Goal: Information Seeking & Learning: Find specific fact

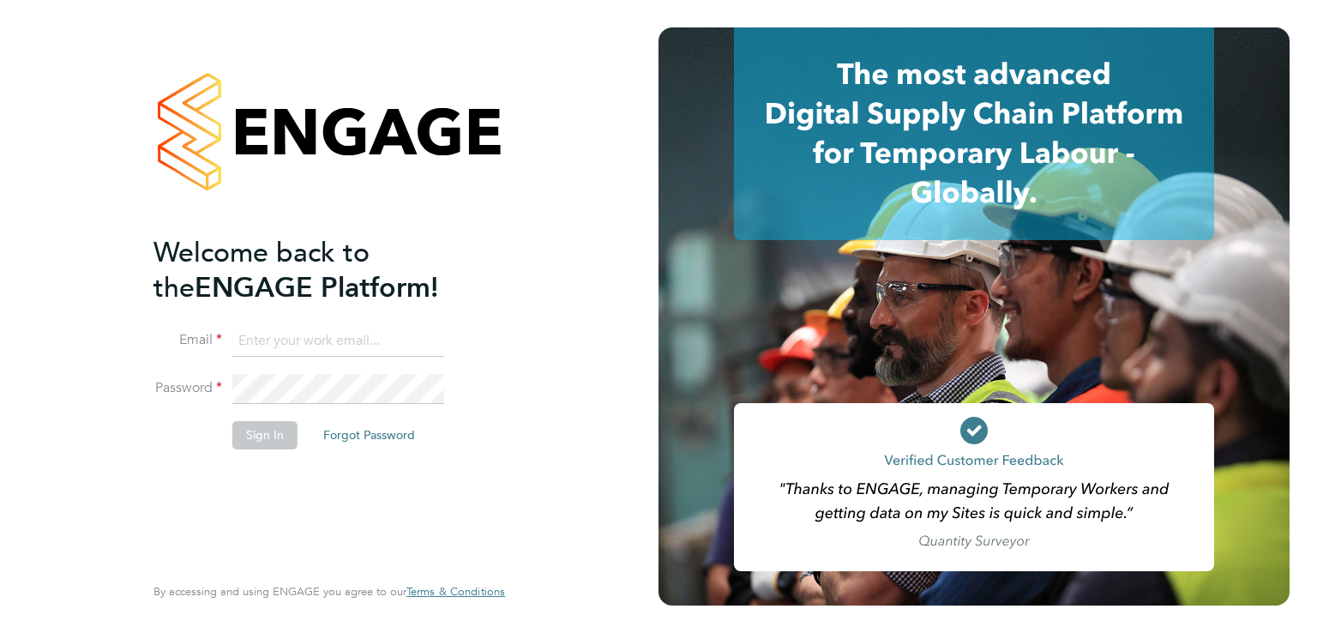
click at [351, 330] on input at bounding box center [338, 341] width 212 height 31
type input "[PERSON_NAME][EMAIL_ADDRESS][PERSON_NAME][DOMAIN_NAME]"
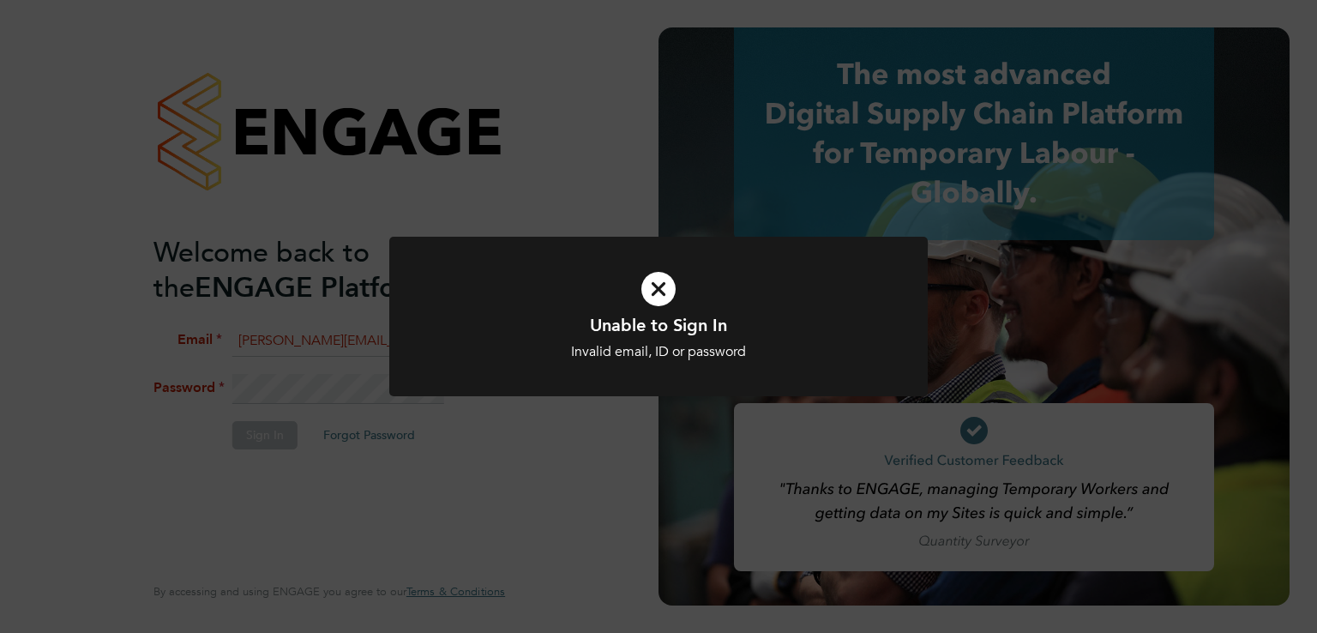
click at [667, 292] on icon at bounding box center [659, 289] width 446 height 67
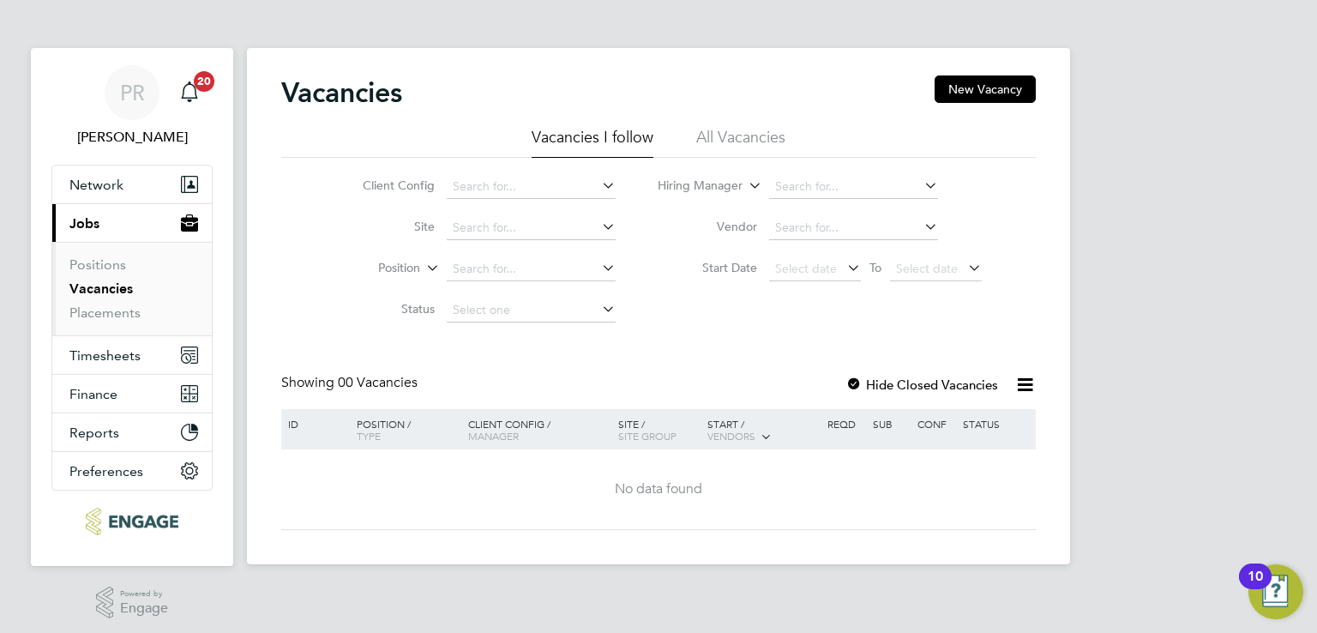
click at [788, 145] on ul "Vacancies I follow All Vacancies" at bounding box center [658, 142] width 755 height 31
click at [776, 142] on li "All Vacancies" at bounding box center [740, 142] width 89 height 31
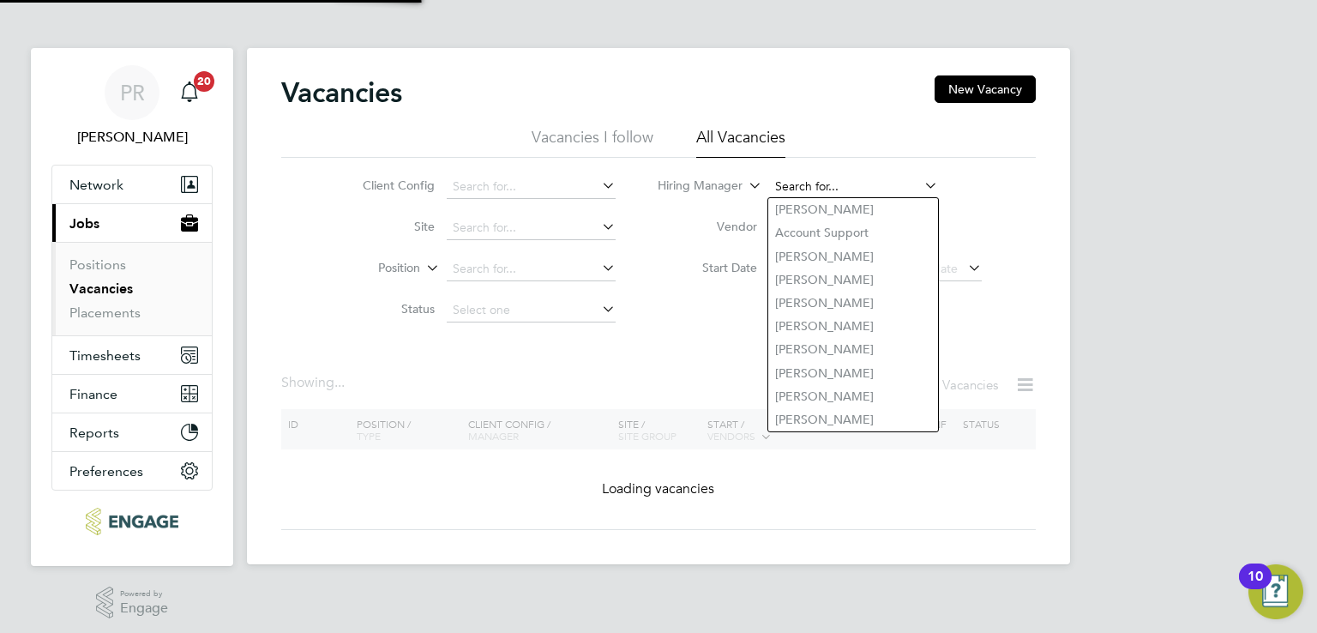
click at [852, 188] on input at bounding box center [853, 187] width 169 height 24
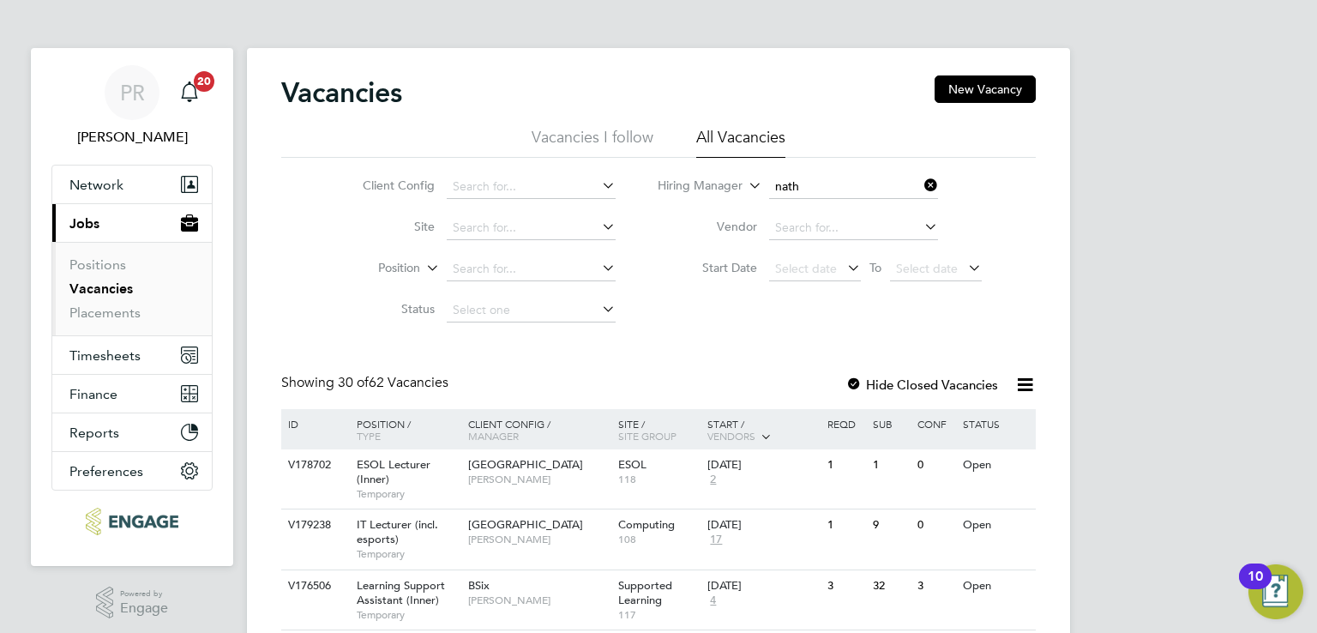
click at [828, 236] on li "Nath an Morris" at bounding box center [853, 232] width 170 height 23
type input "Nathan Morris"
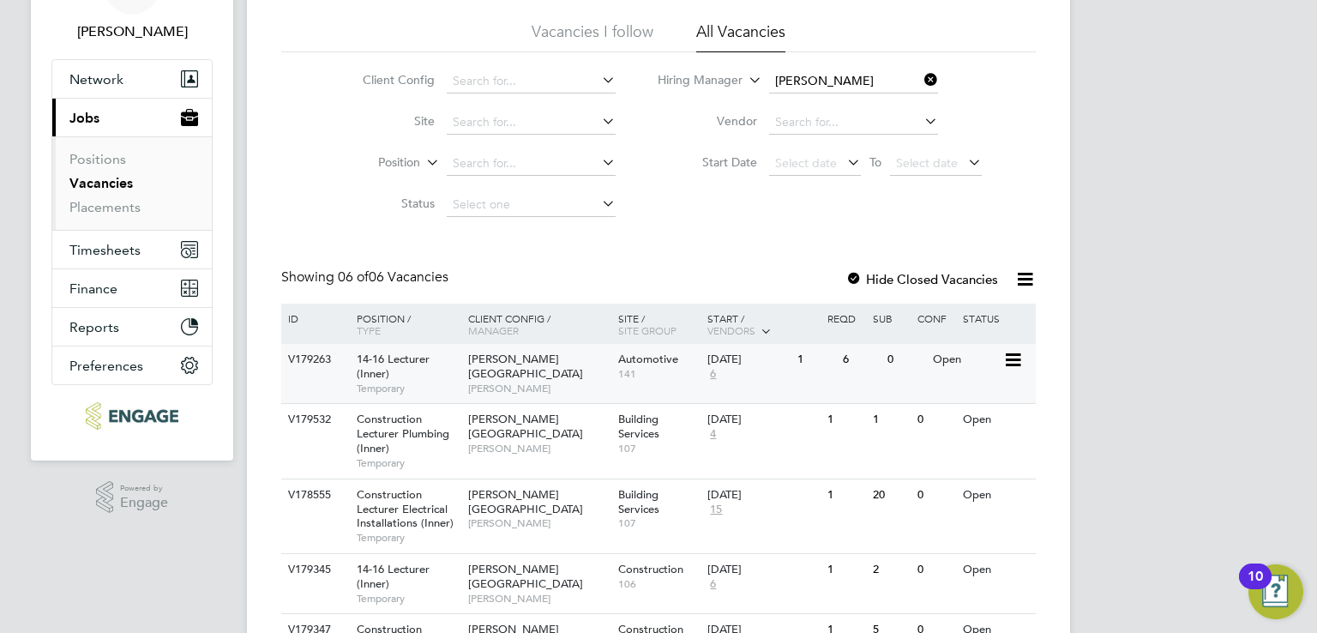
scroll to position [298, 0]
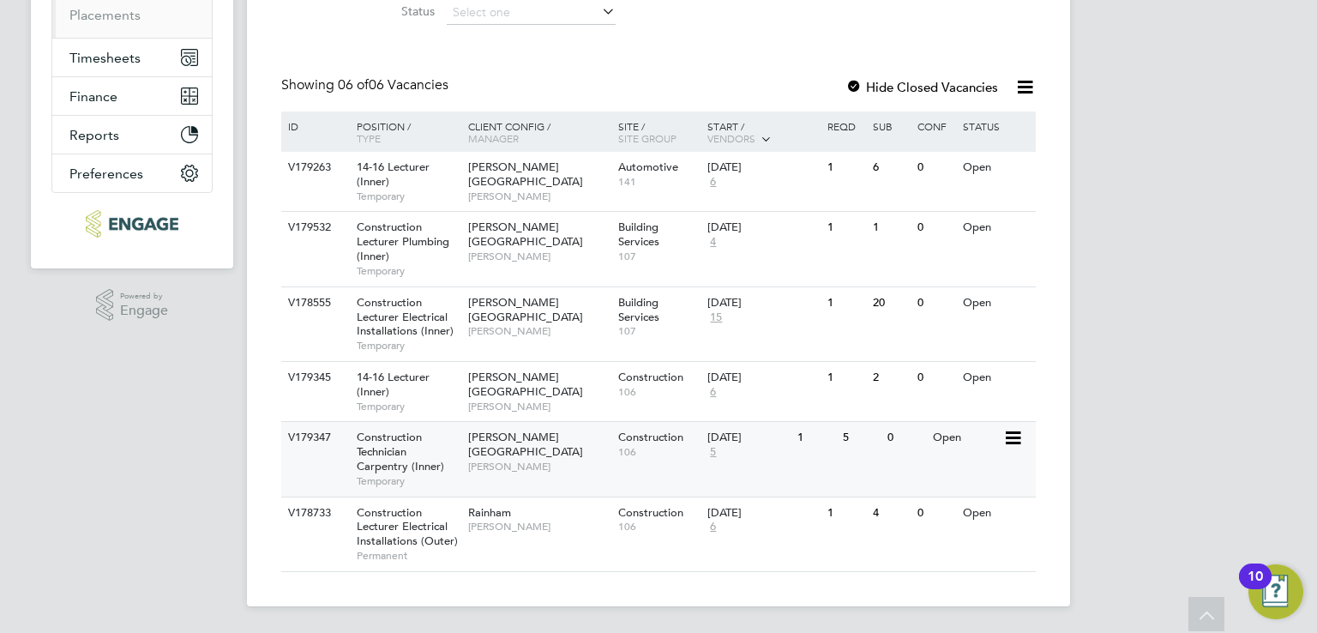
click at [557, 491] on div "V179347 Construction Technician Carpentry (Inner) Temporary Hackney Campus Nath…" at bounding box center [658, 458] width 755 height 75
click at [388, 172] on span "14-16 Lecturer (Inner)" at bounding box center [393, 173] width 73 height 29
click at [679, 355] on div "V178555 Construction Lecturer Electrical Installations (Inner) Temporary Hackne…" at bounding box center [658, 323] width 755 height 75
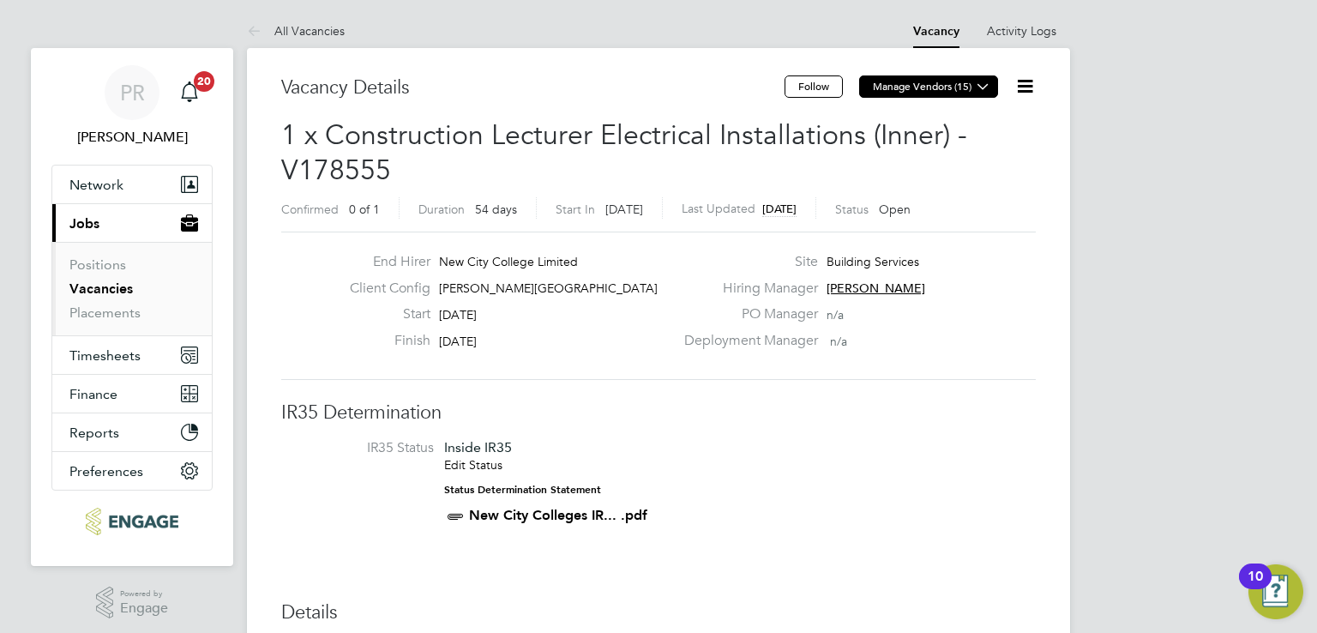
click at [961, 88] on button "Manage Vendors (15)" at bounding box center [928, 86] width 139 height 22
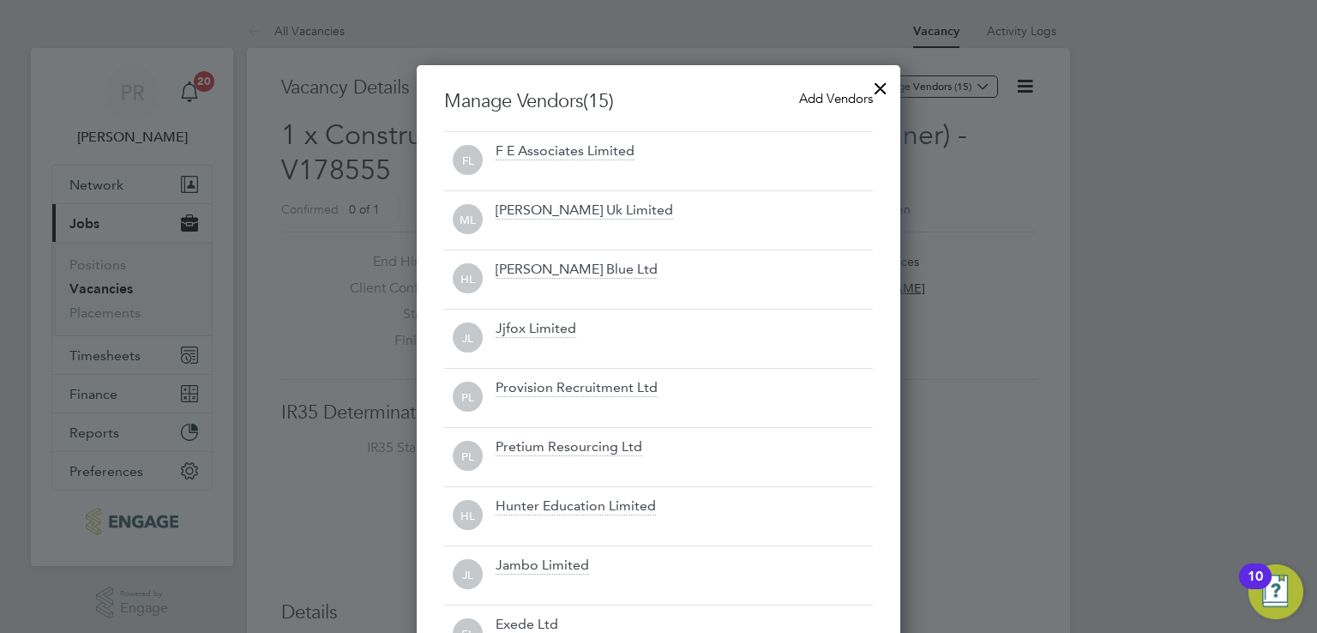
click at [877, 88] on div at bounding box center [880, 84] width 31 height 31
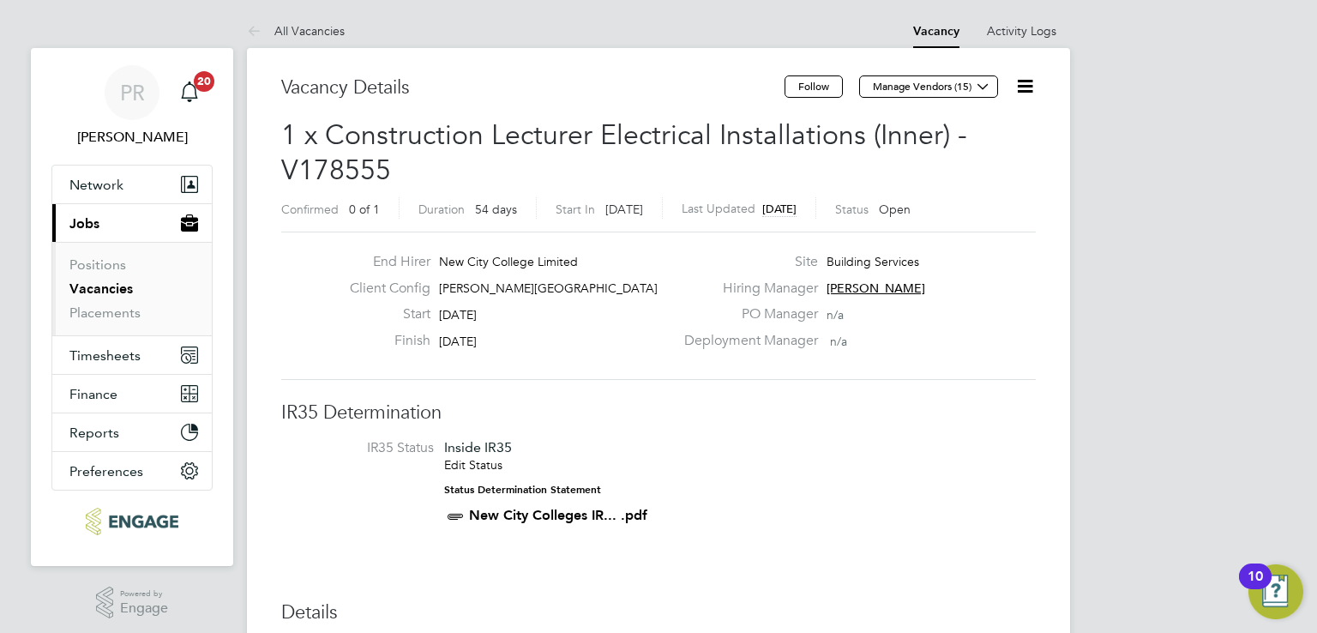
click at [1018, 91] on icon at bounding box center [1024, 85] width 21 height 21
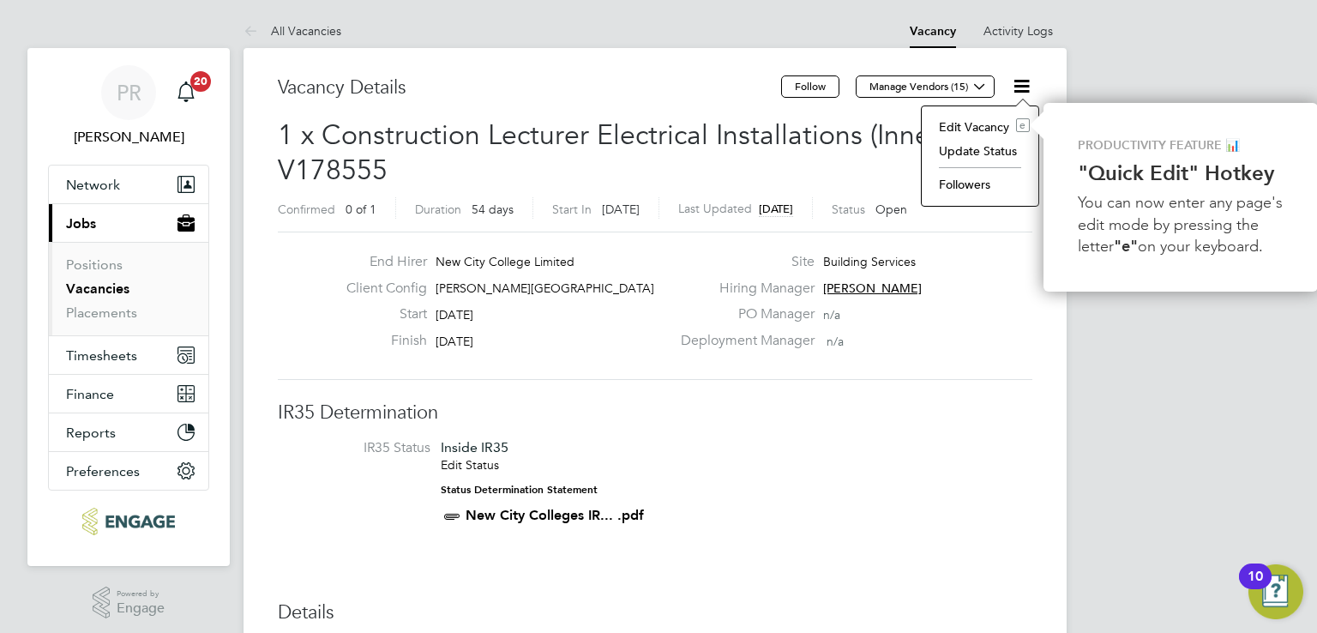
click at [976, 186] on li "Followers" at bounding box center [979, 184] width 99 height 24
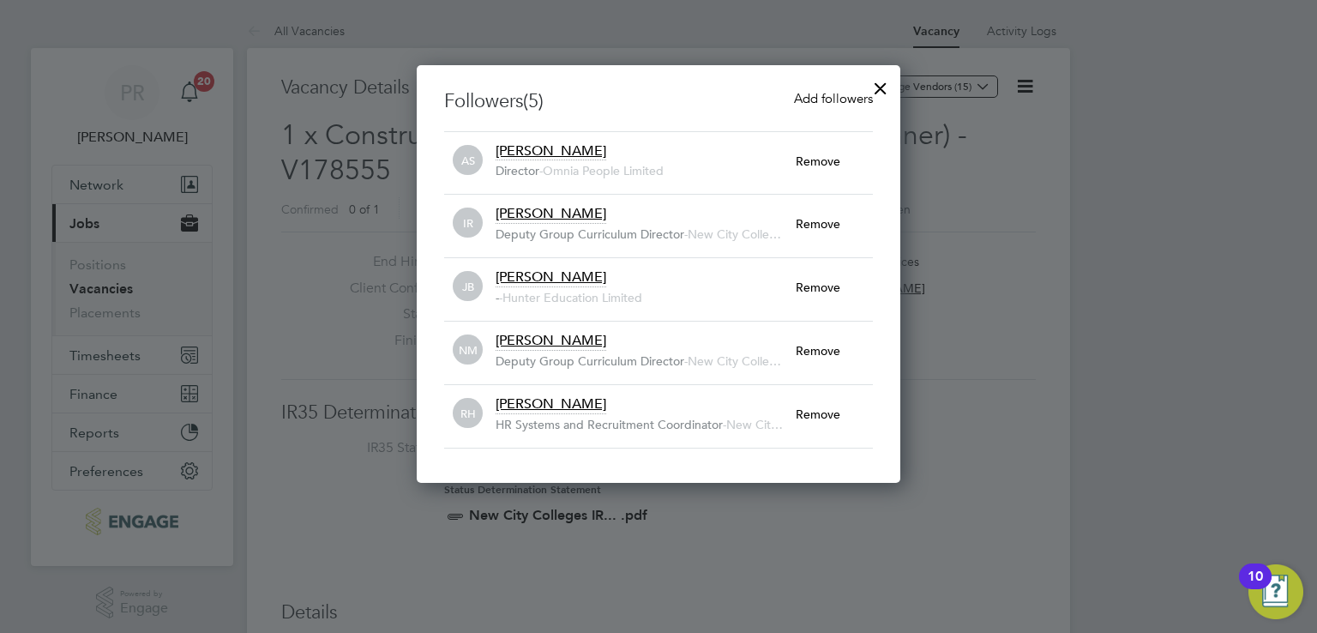
click at [889, 87] on div at bounding box center [880, 84] width 31 height 31
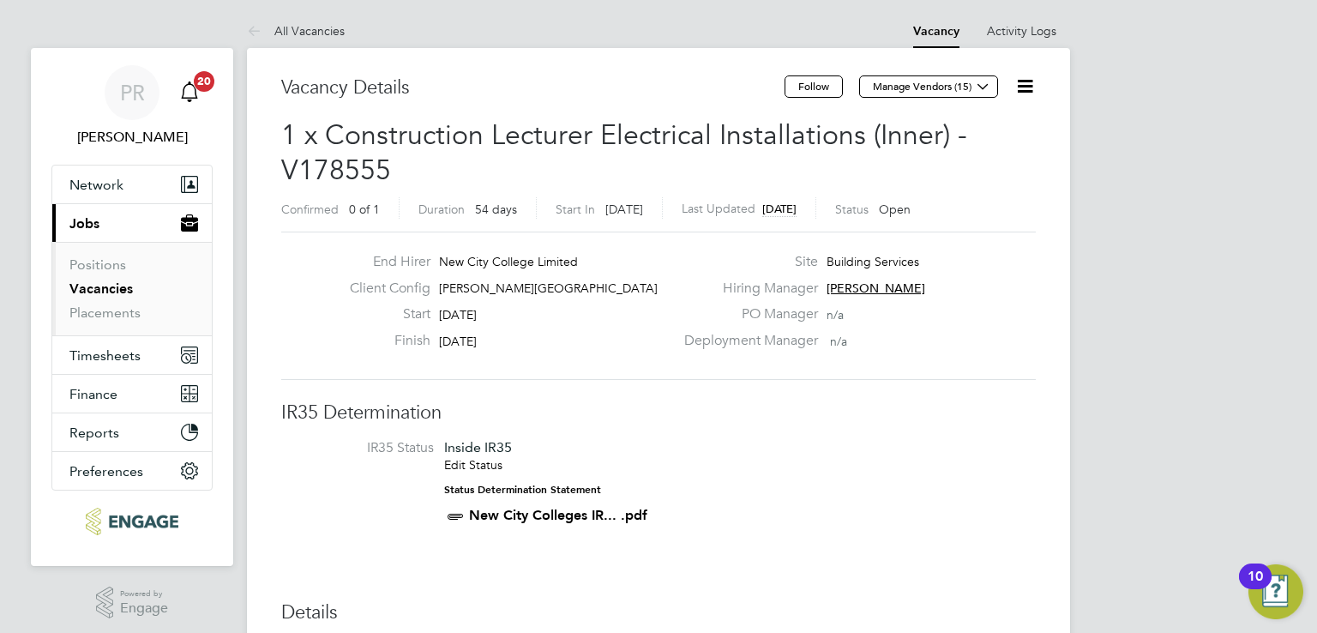
click at [196, 81] on span "20" at bounding box center [204, 81] width 21 height 21
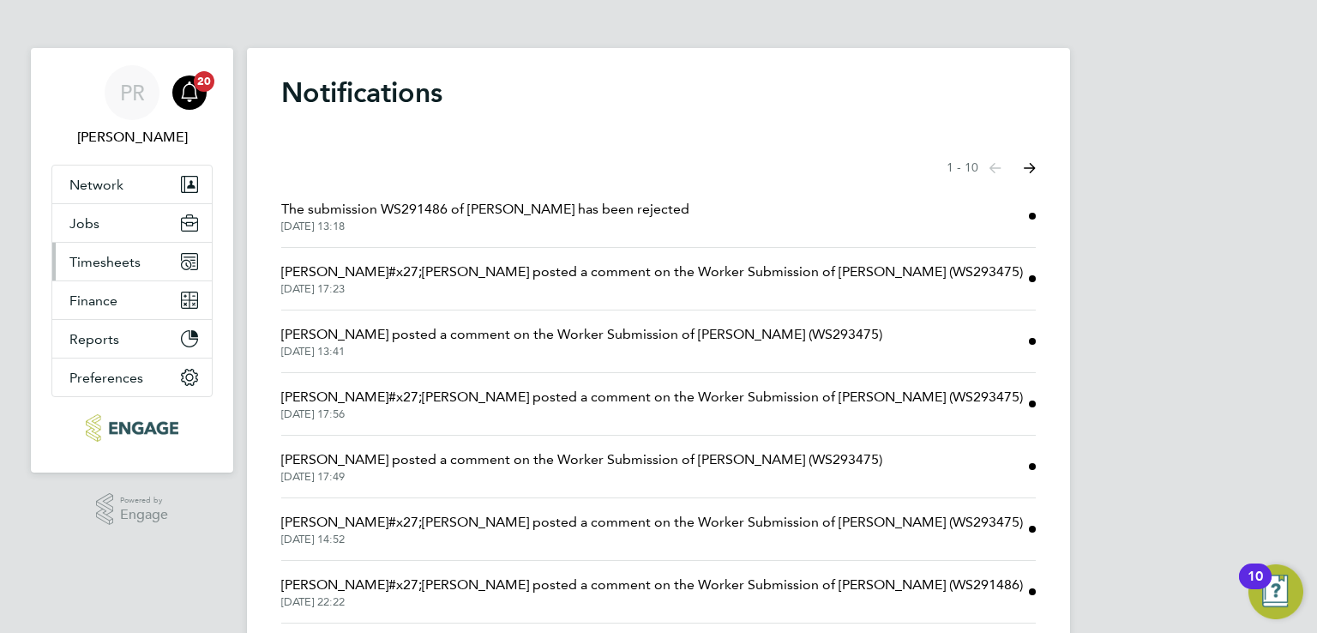
click at [93, 256] on span "Timesheets" at bounding box center [104, 262] width 71 height 16
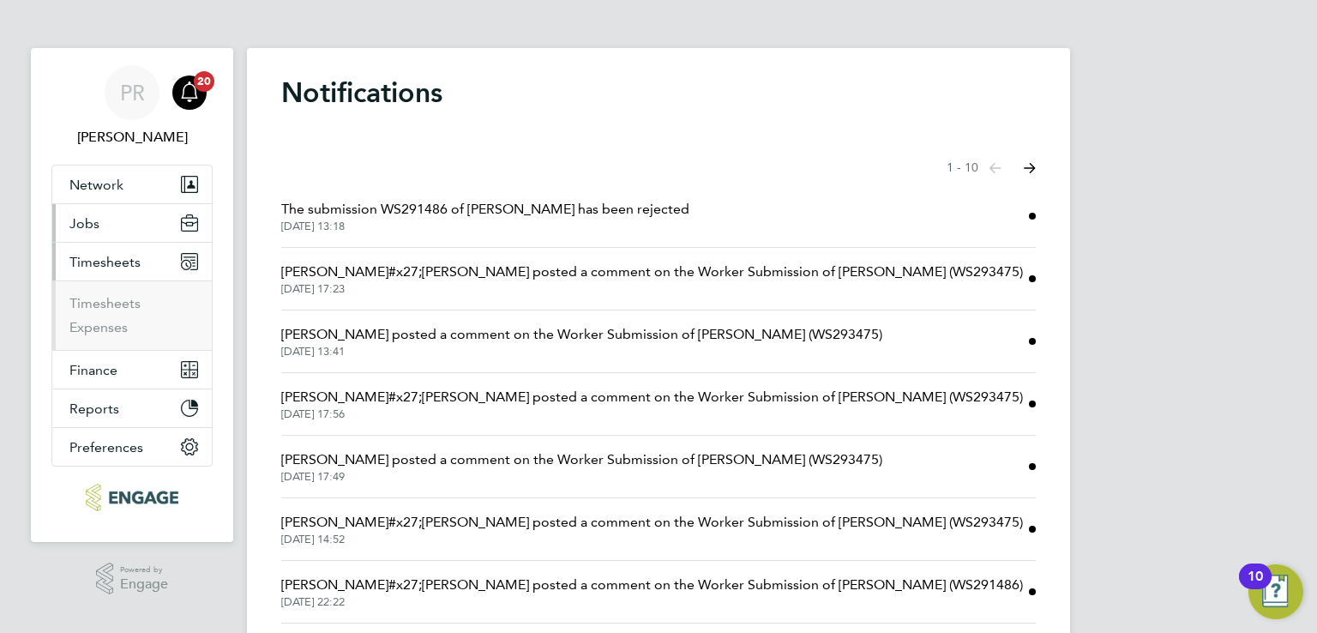
click at [113, 210] on button "Jobs" at bounding box center [131, 223] width 159 height 38
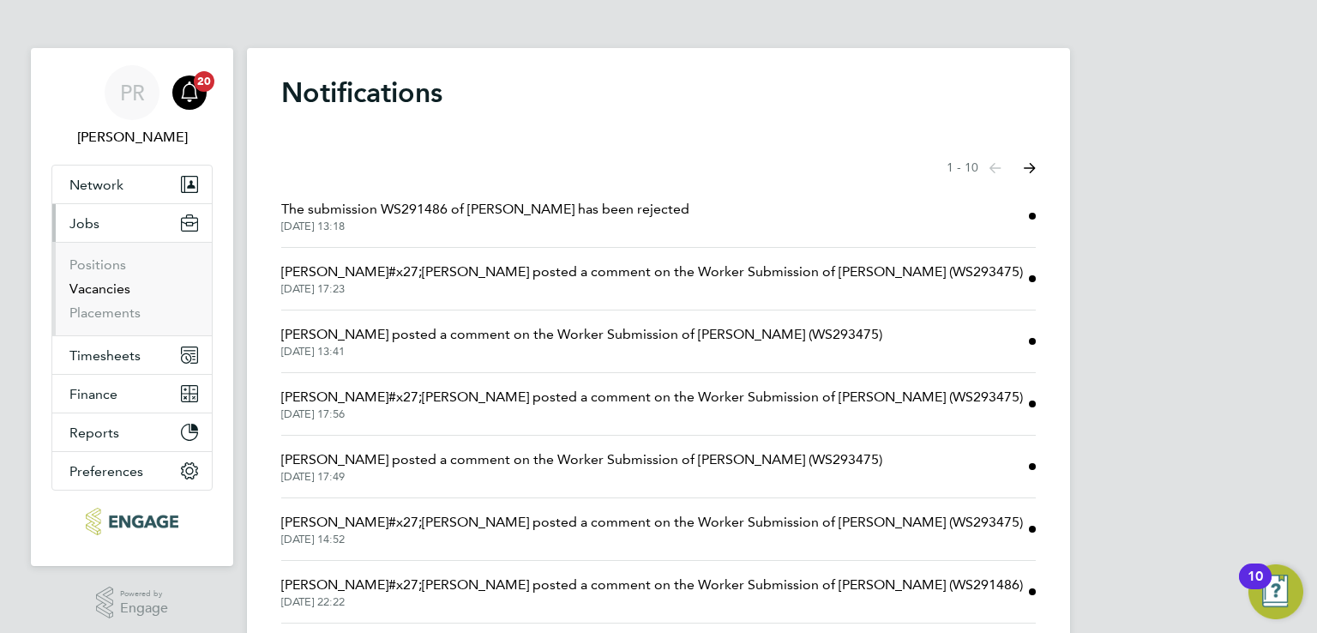
click at [114, 290] on link "Vacancies" at bounding box center [99, 288] width 61 height 16
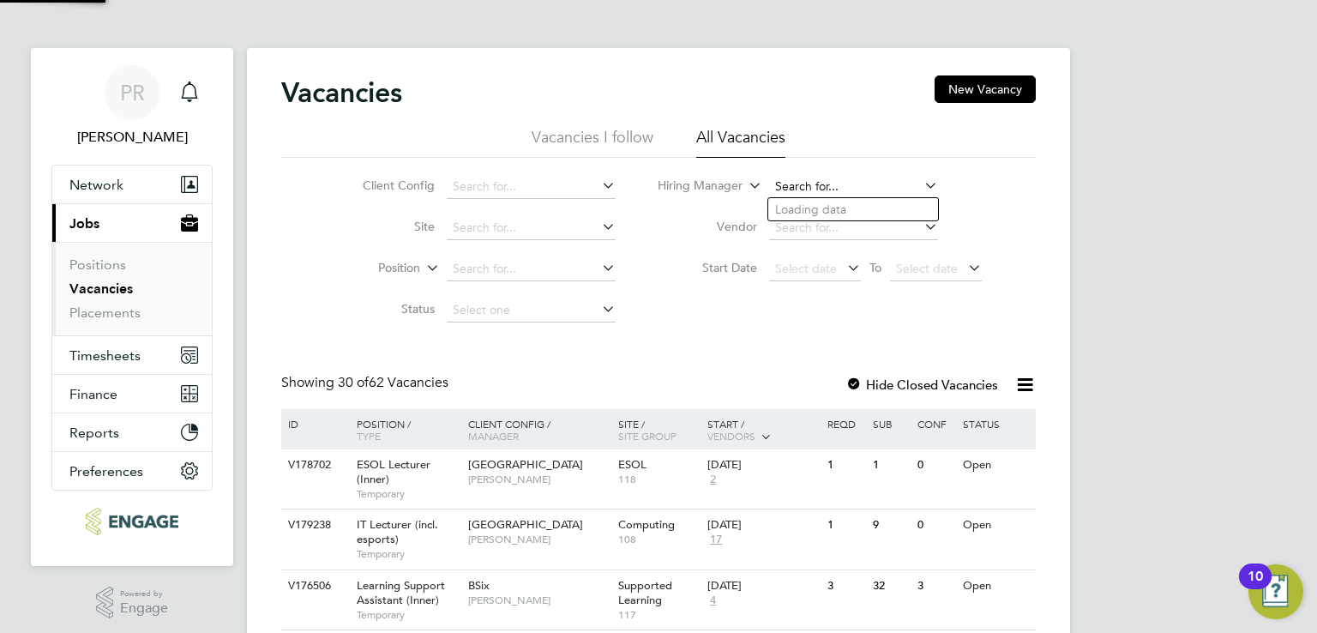
click at [877, 179] on input at bounding box center [853, 187] width 169 height 24
click at [845, 229] on li "Nathan Morris" at bounding box center [874, 232] width 212 height 23
type input "[PERSON_NAME]"
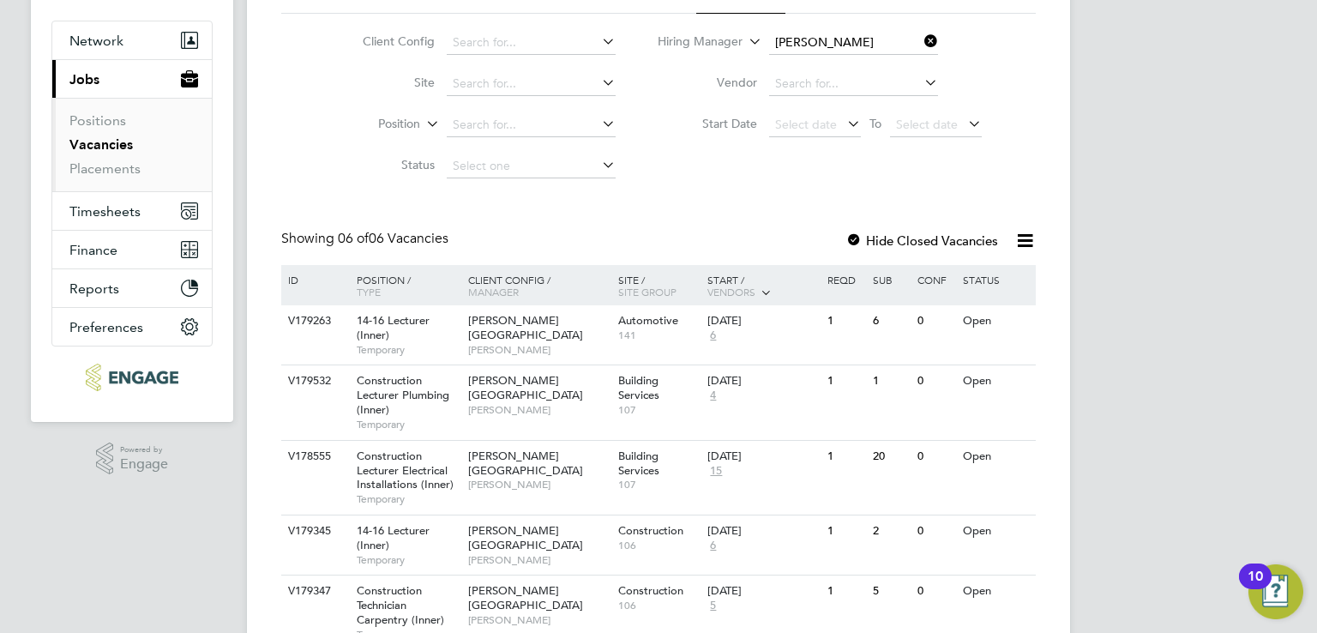
scroll to position [298, 0]
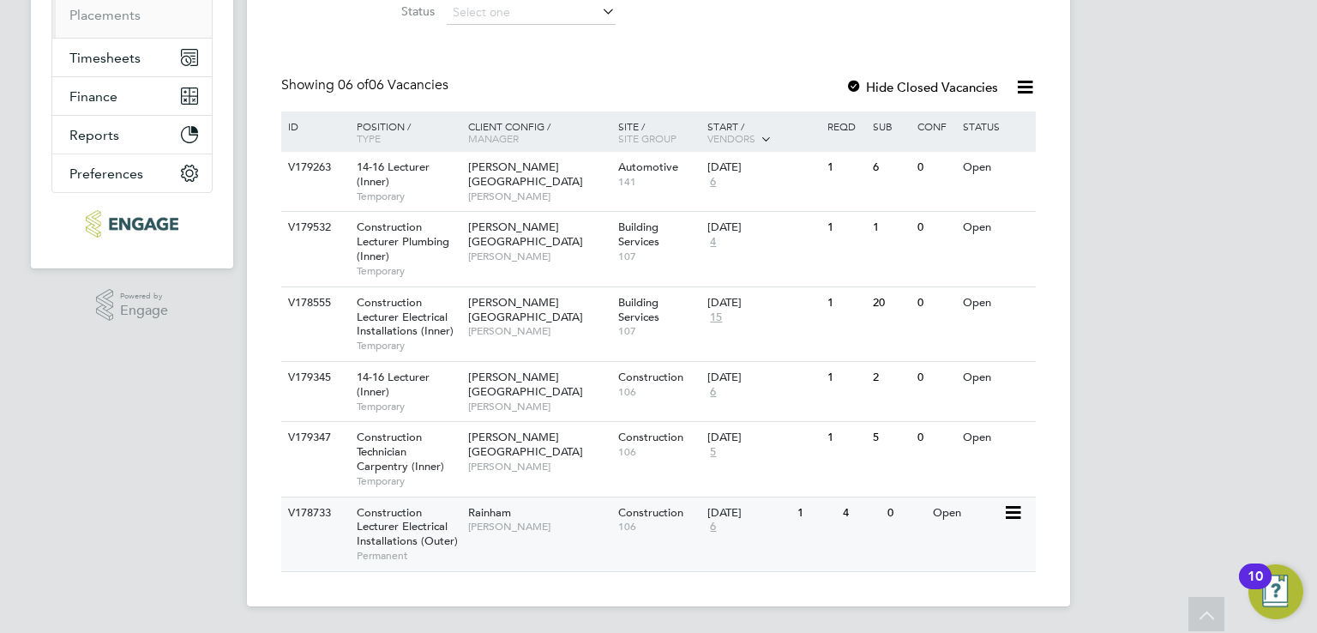
click at [422, 516] on div "Construction Lecturer Electrical Installations (Outer) Permanent" at bounding box center [404, 534] width 120 height 74
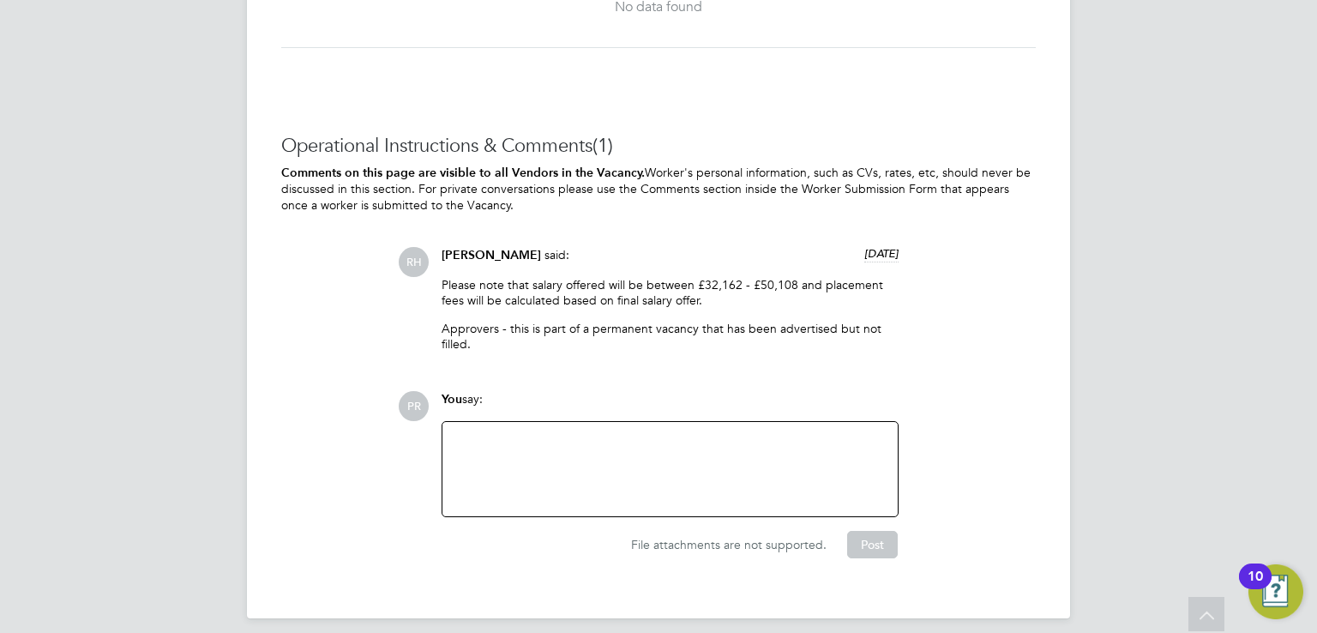
scroll to position [3801, 0]
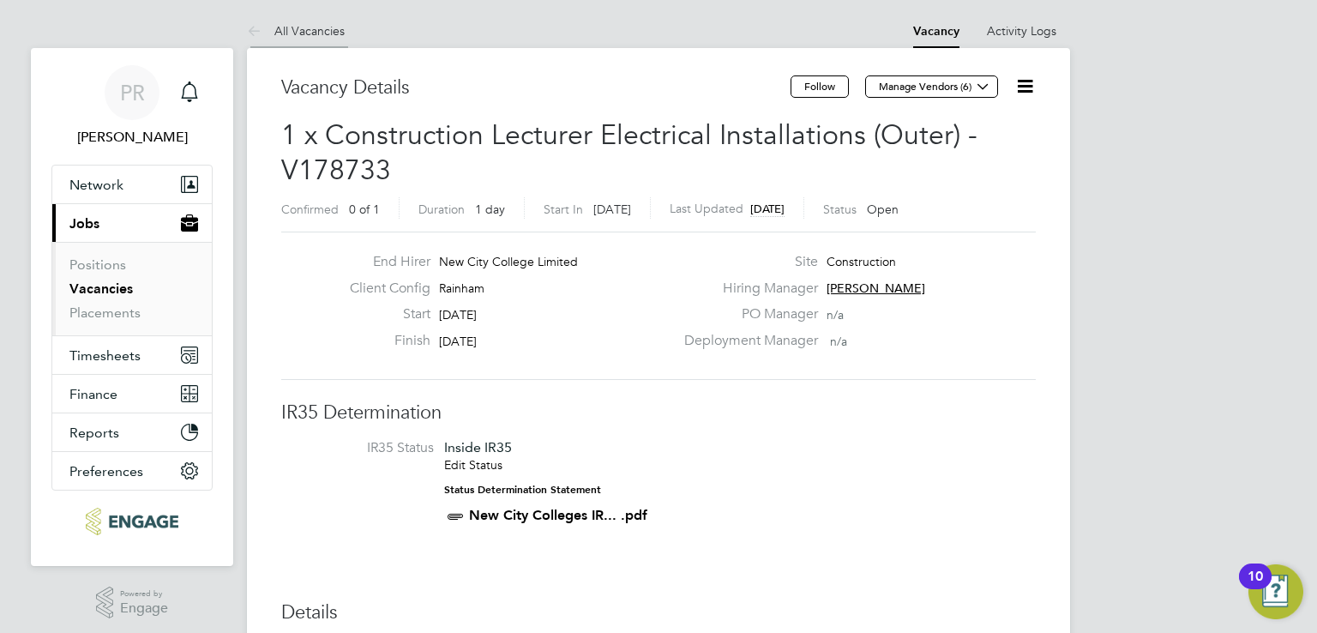
click at [280, 34] on link "All Vacancies" at bounding box center [296, 30] width 98 height 15
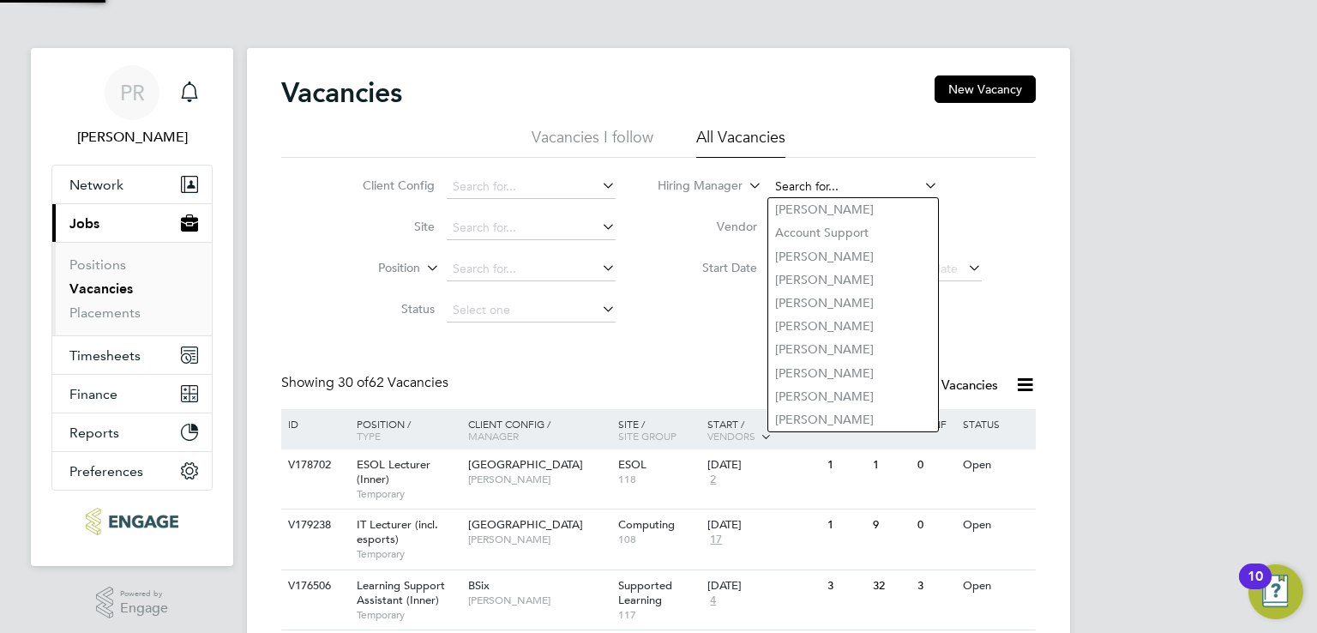
click at [869, 183] on input at bounding box center [853, 187] width 169 height 24
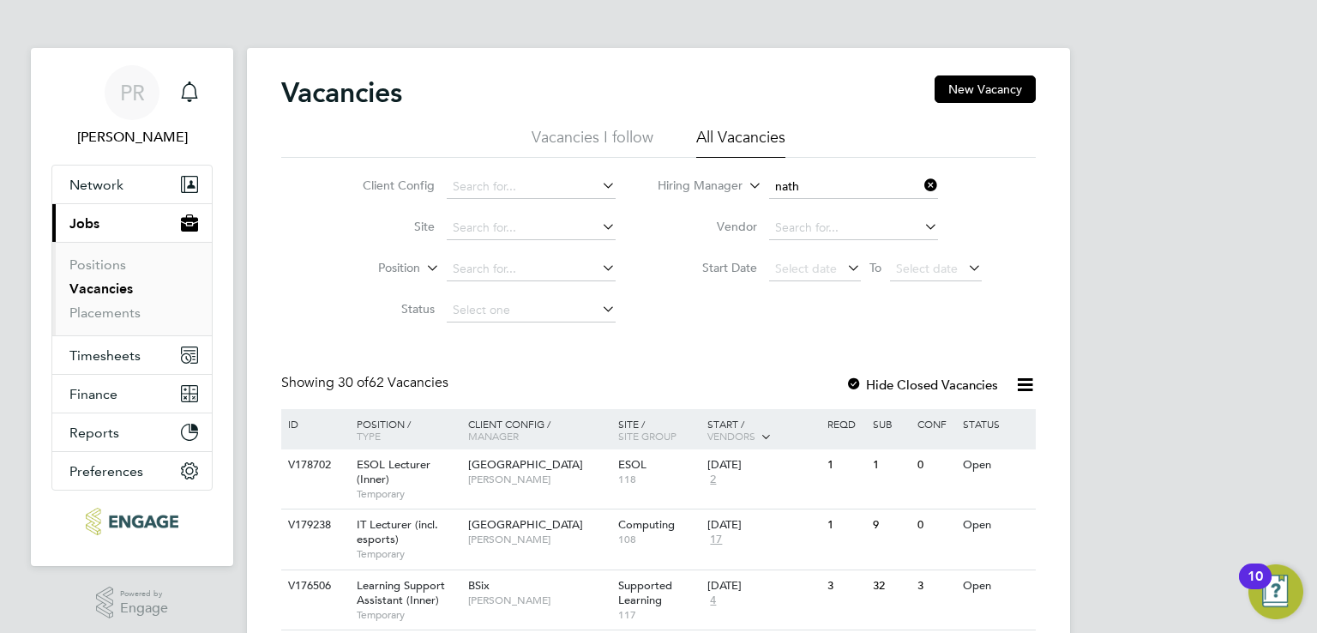
click at [857, 228] on li "Nath an Morris" at bounding box center [853, 232] width 170 height 23
type input "[PERSON_NAME]"
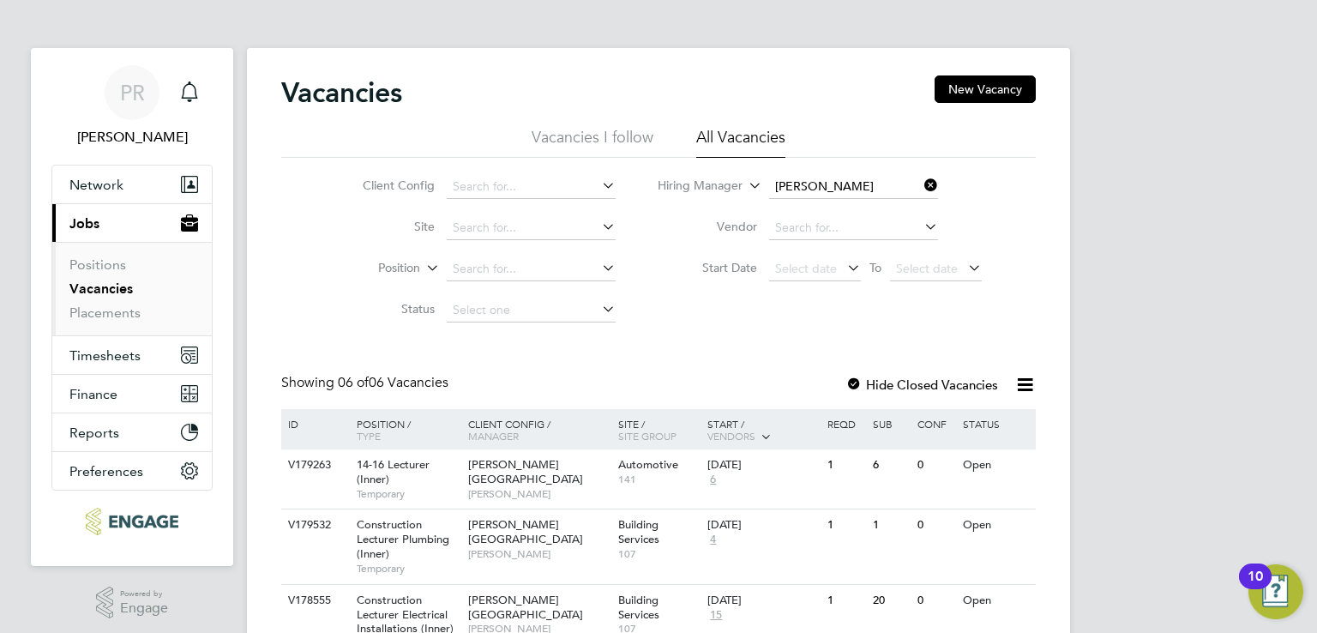
click at [855, 393] on div at bounding box center [854, 385] width 17 height 17
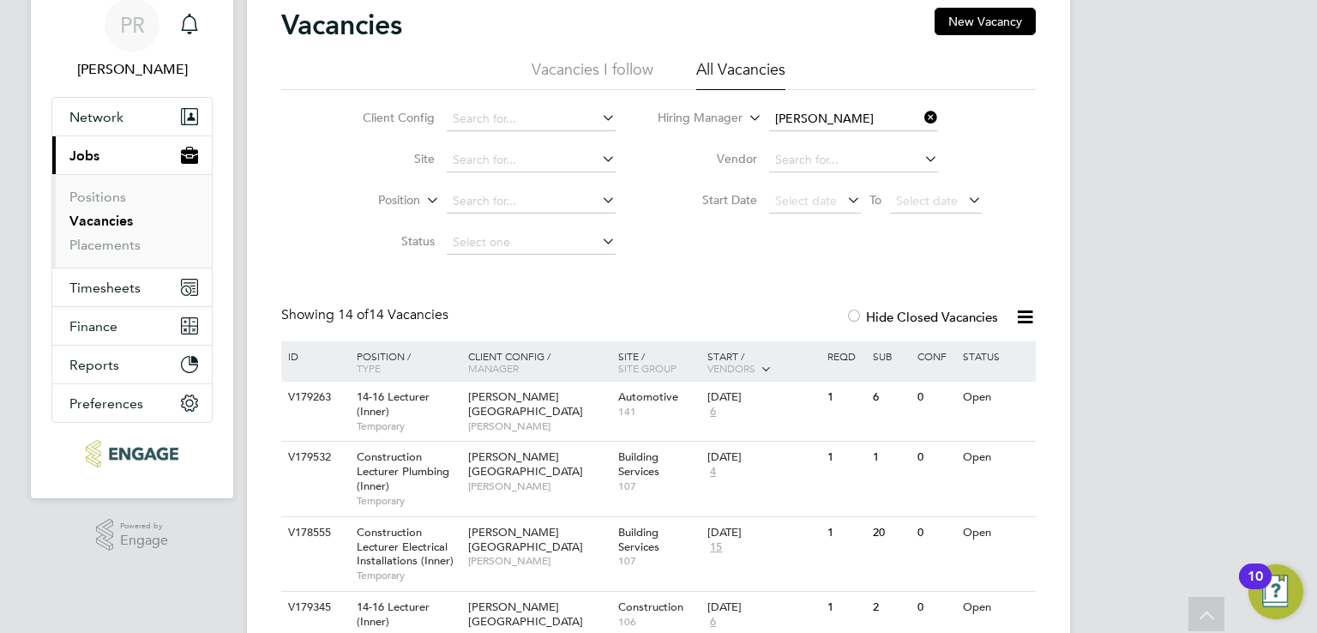
scroll to position [65, 0]
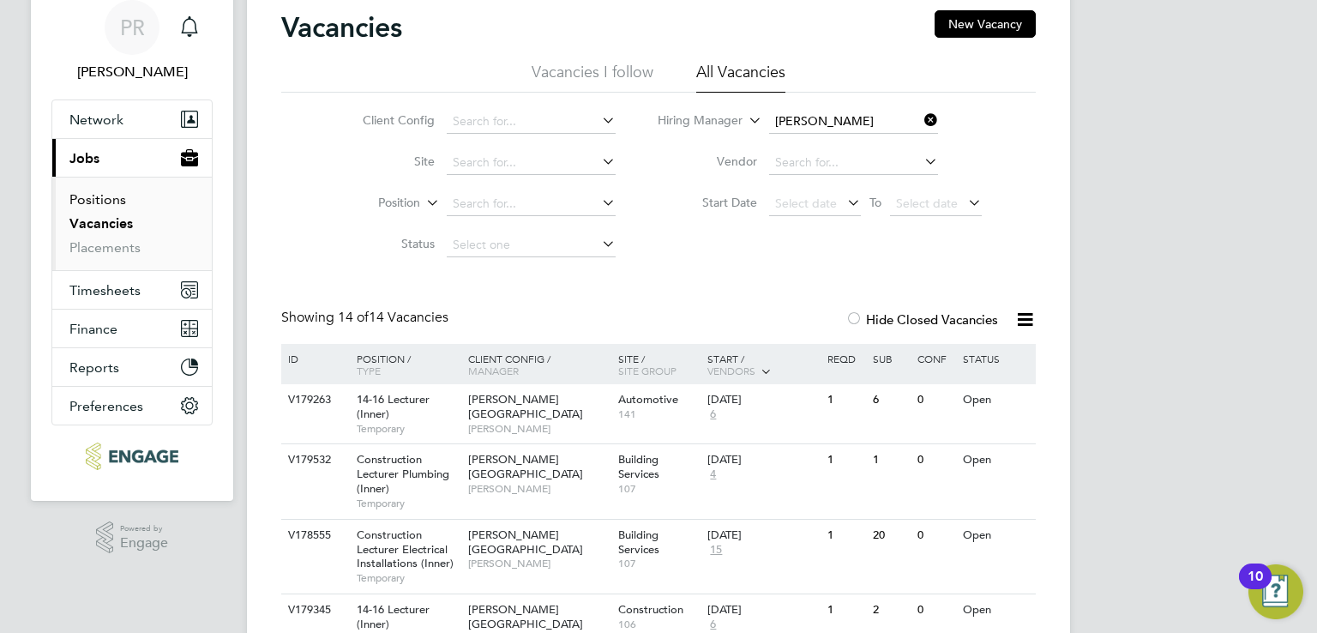
click at [113, 196] on link "Positions" at bounding box center [97, 199] width 57 height 16
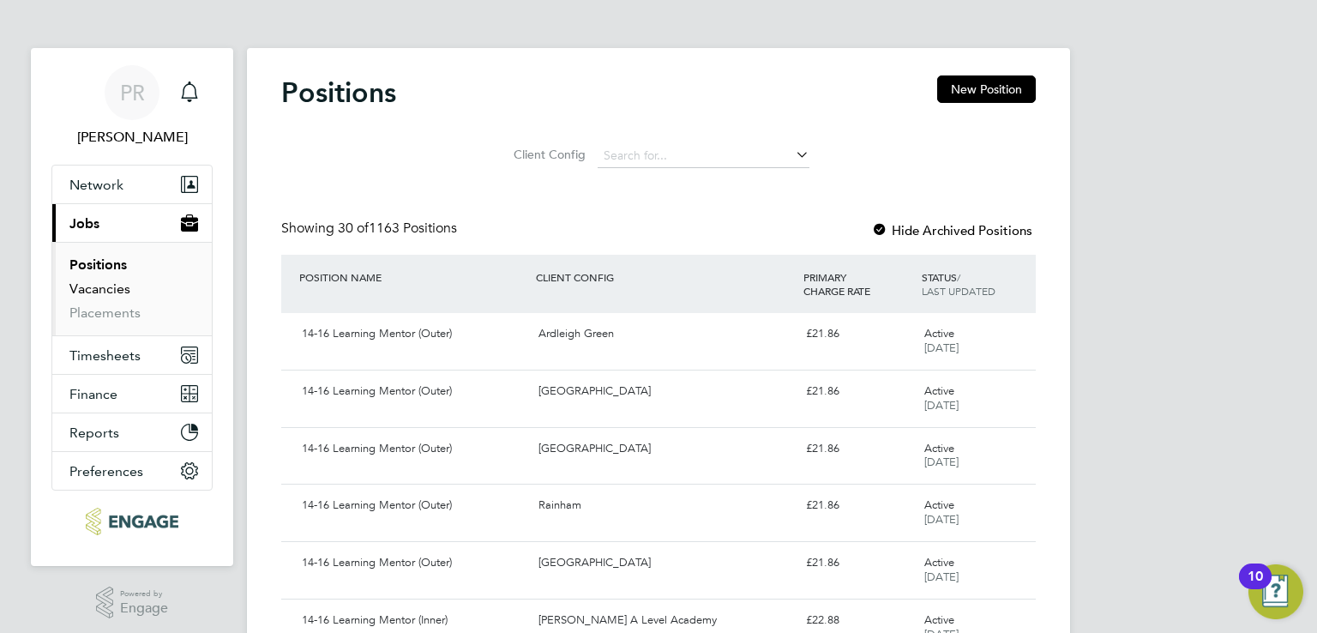
click at [112, 286] on link "Vacancies" at bounding box center [99, 288] width 61 height 16
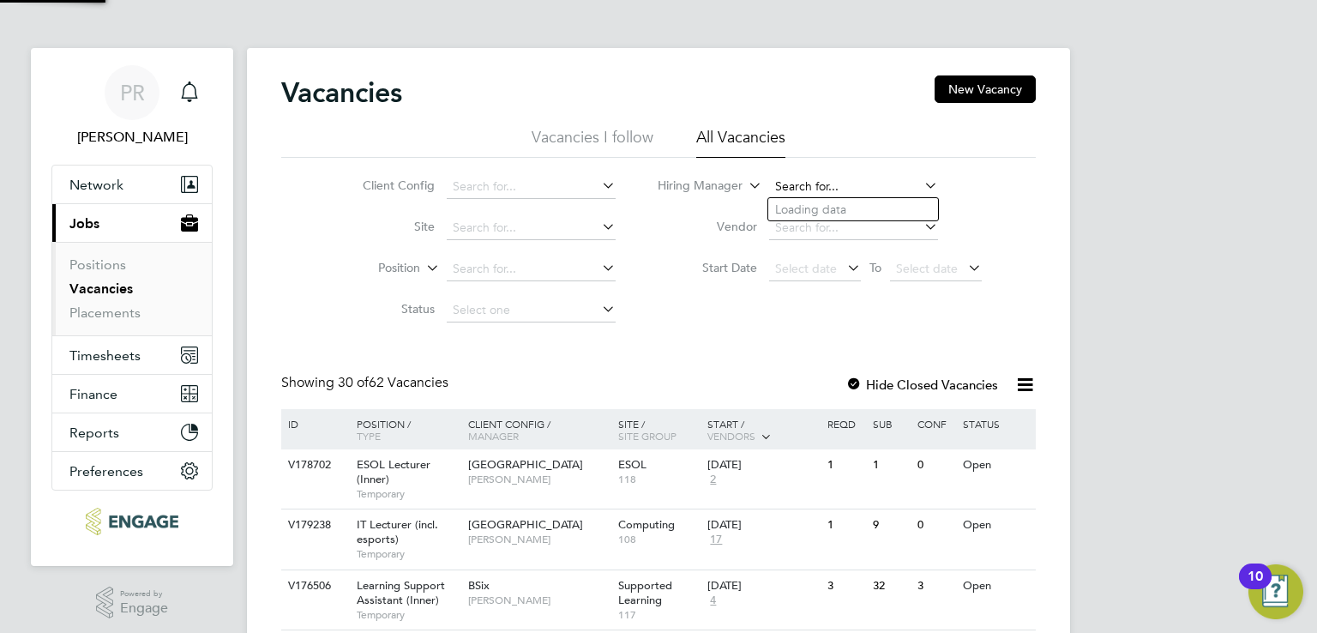
click at [797, 180] on input at bounding box center [853, 187] width 169 height 24
click at [848, 321] on li "Nat han Morris" at bounding box center [853, 323] width 170 height 23
type input "[PERSON_NAME]"
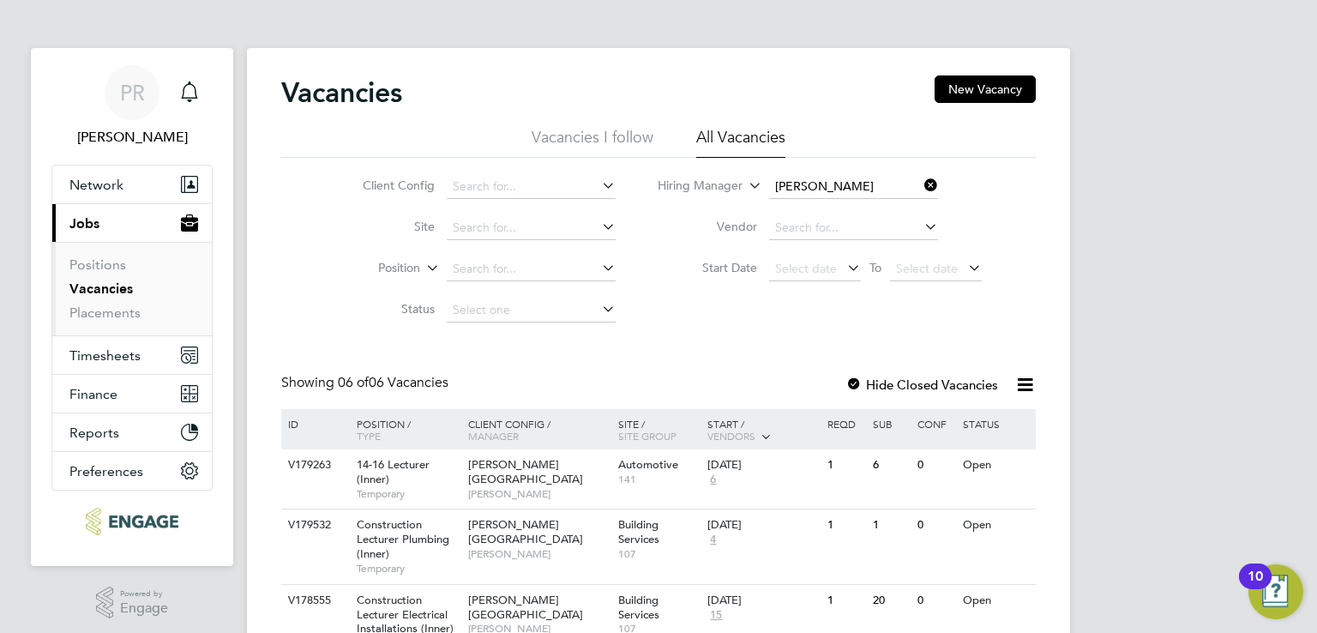
click at [856, 382] on div at bounding box center [854, 385] width 17 height 17
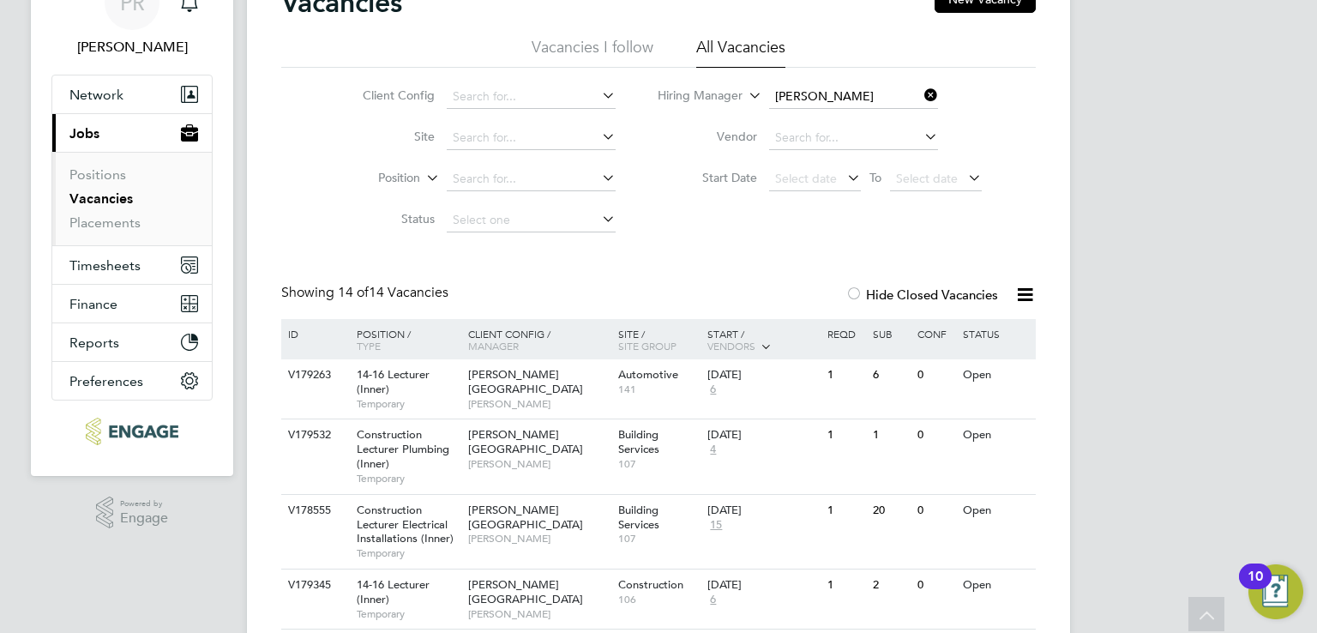
scroll to position [86, 0]
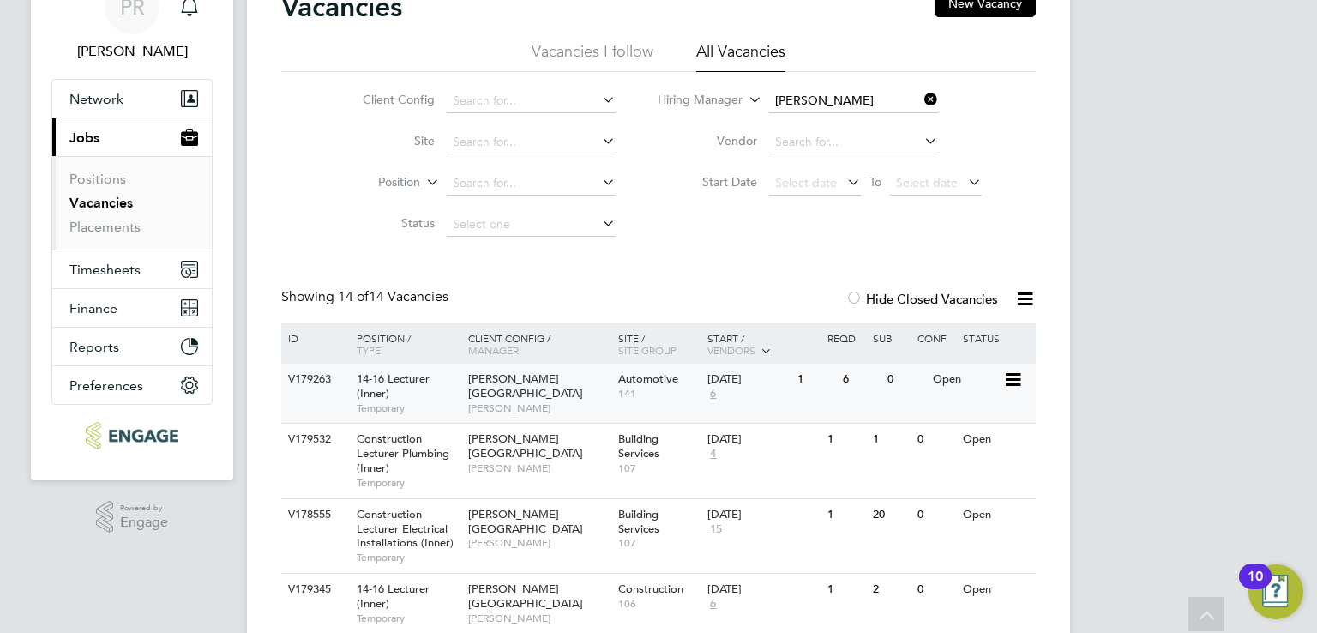
click at [454, 408] on span "Temporary" at bounding box center [408, 408] width 103 height 14
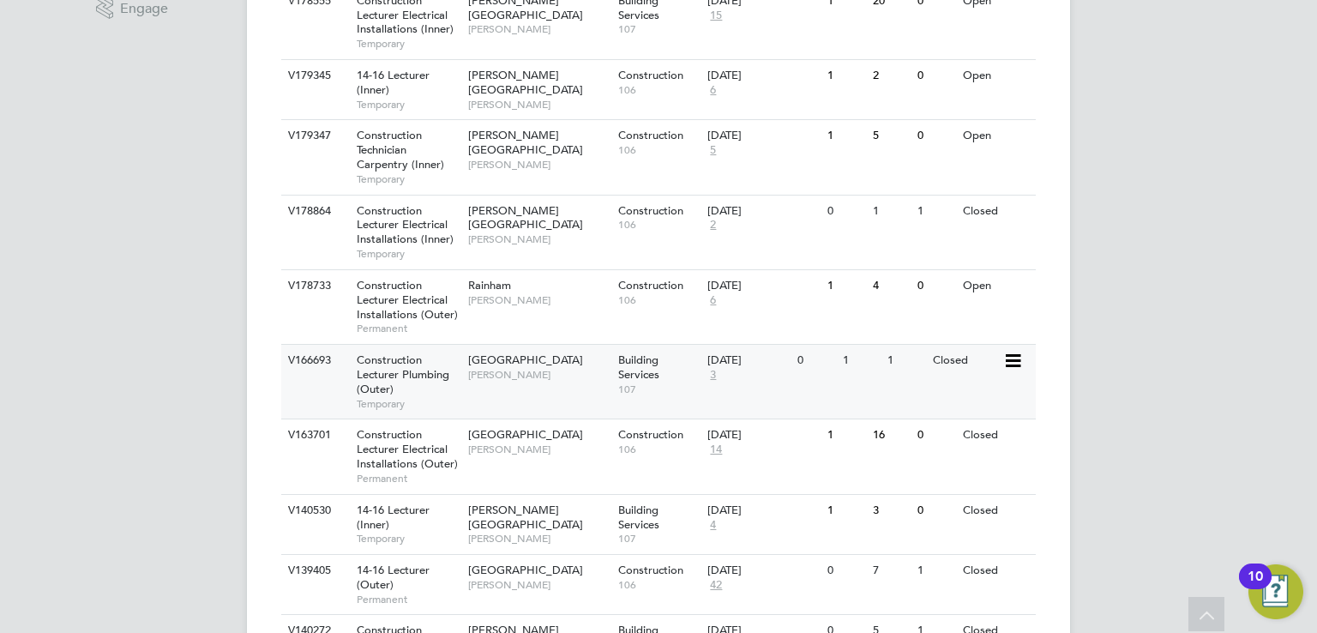
scroll to position [429, 0]
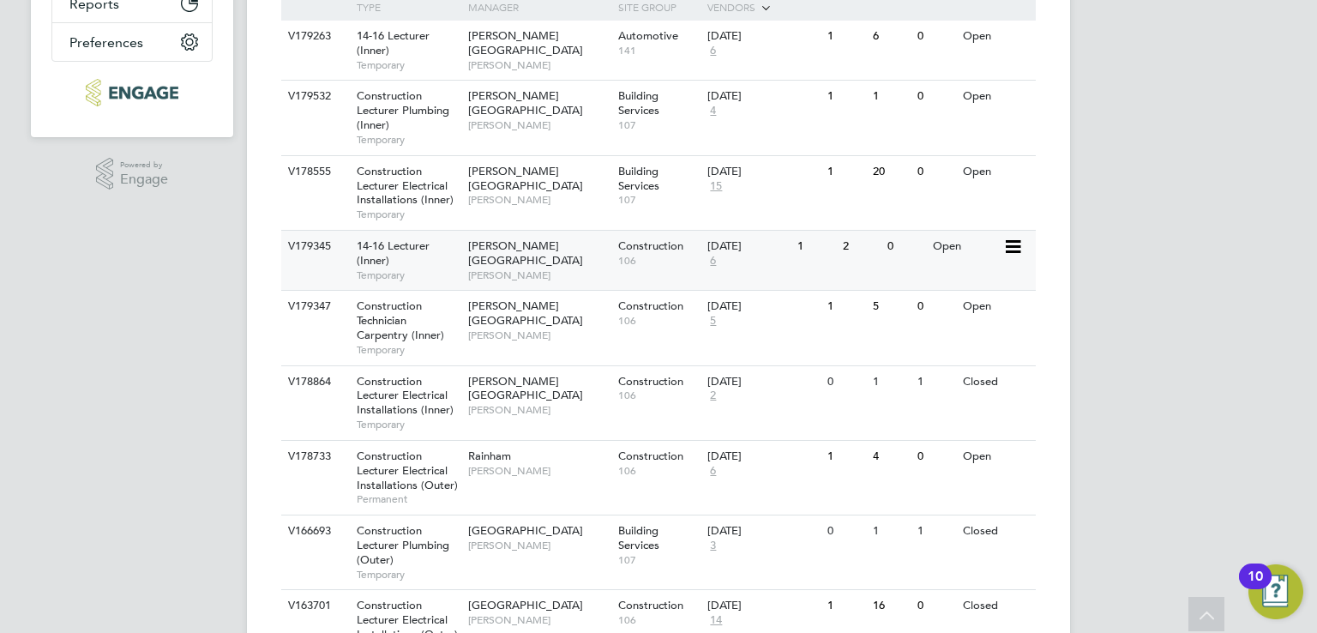
click at [457, 257] on div "14-16 Lecturer (Inner) Temporary" at bounding box center [404, 260] width 120 height 59
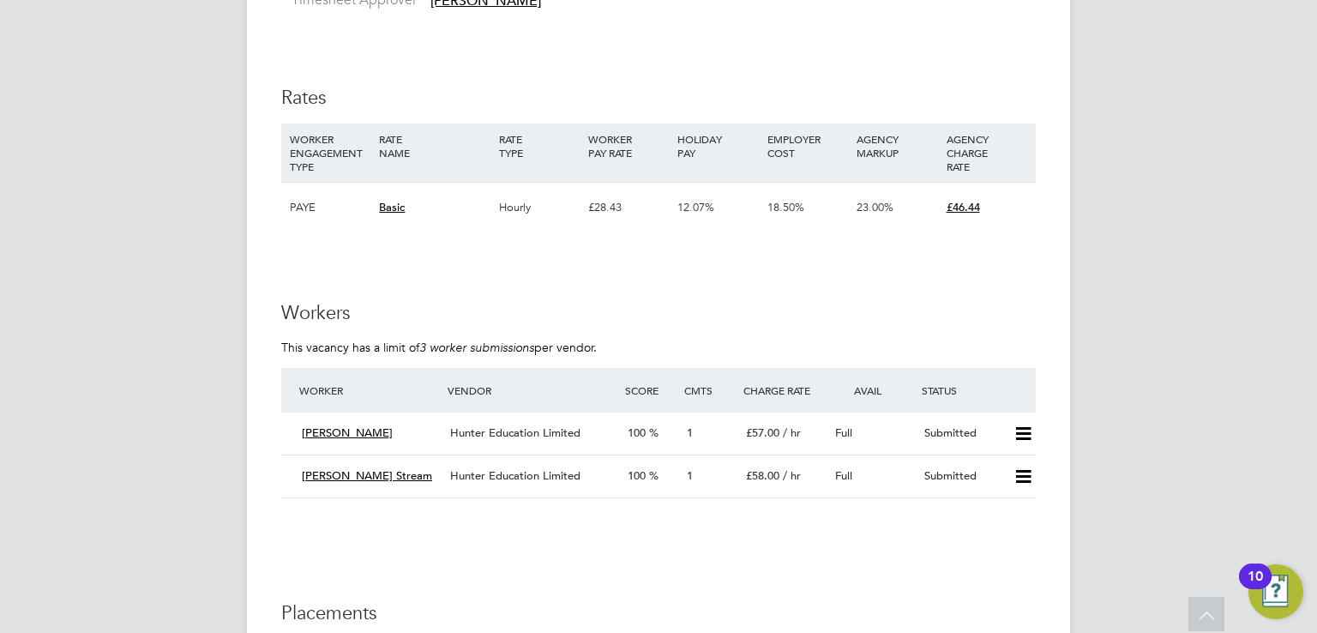
scroll to position [2944, 0]
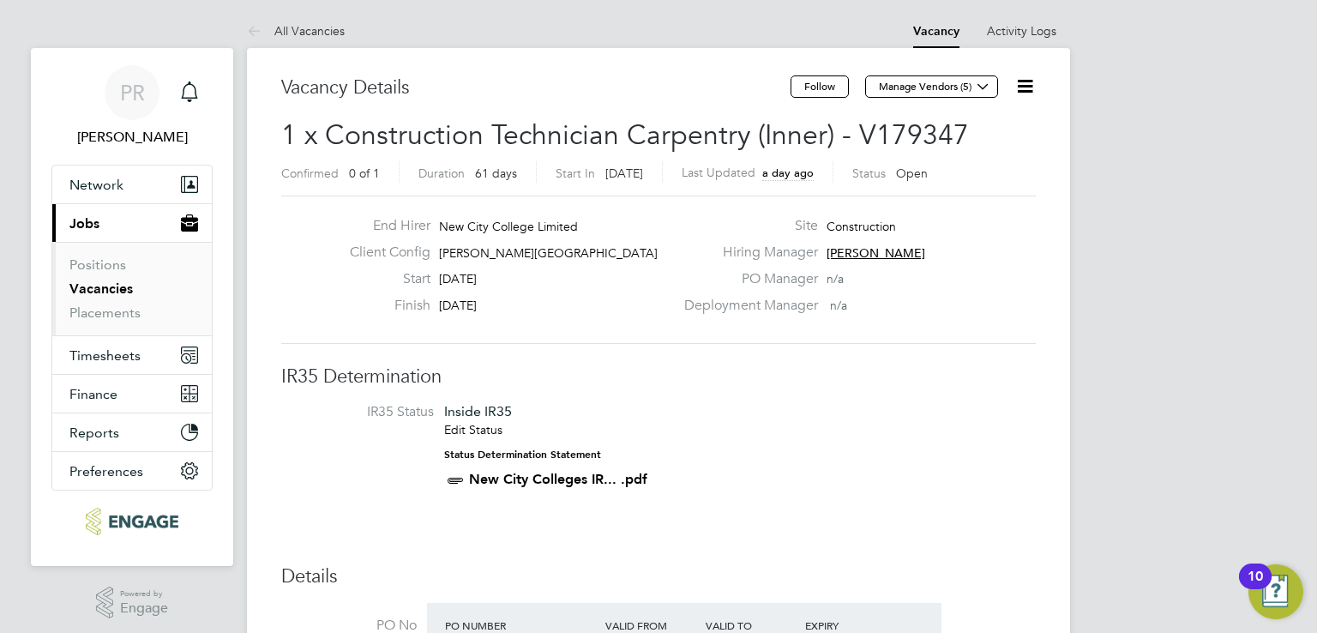
click at [96, 221] on span "Jobs" at bounding box center [84, 223] width 30 height 16
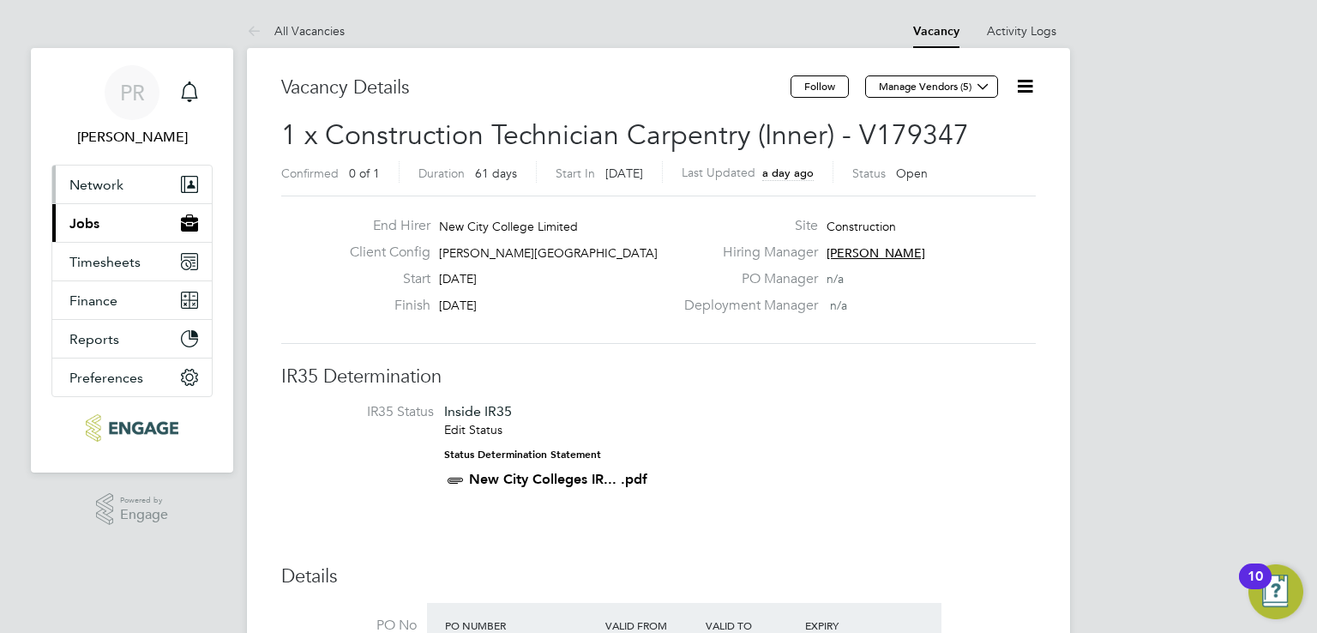
click at [131, 190] on button "Network" at bounding box center [131, 185] width 159 height 38
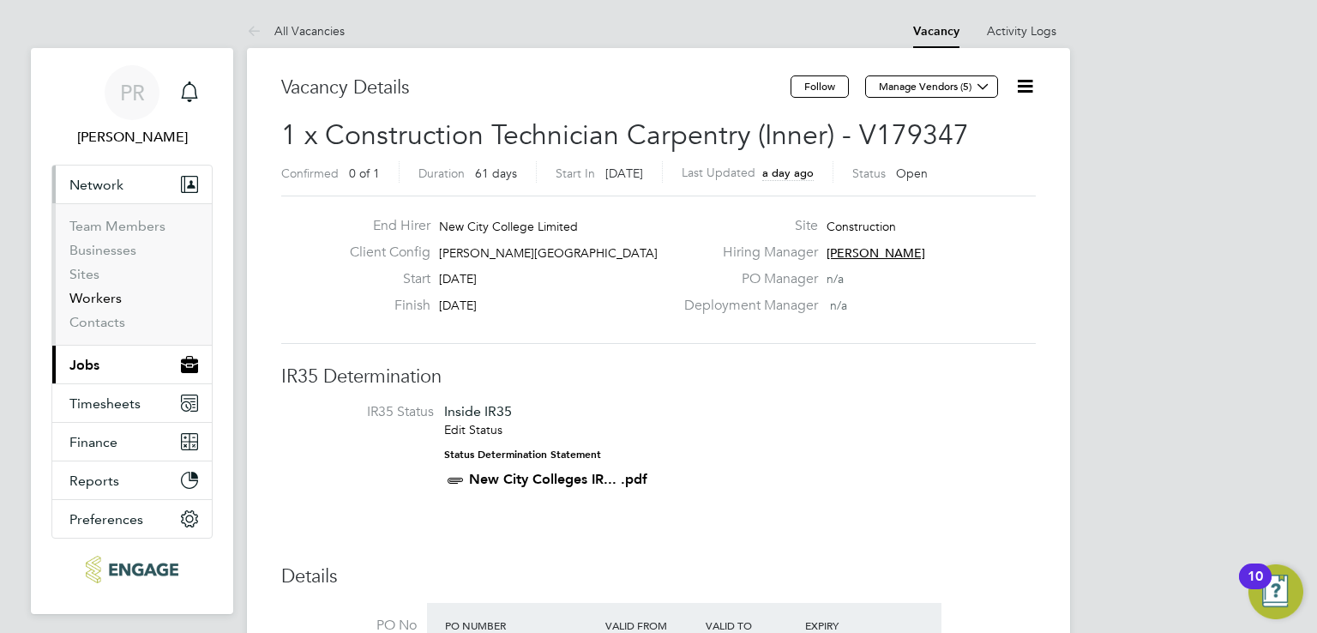
click at [87, 301] on link "Workers" at bounding box center [95, 298] width 52 height 16
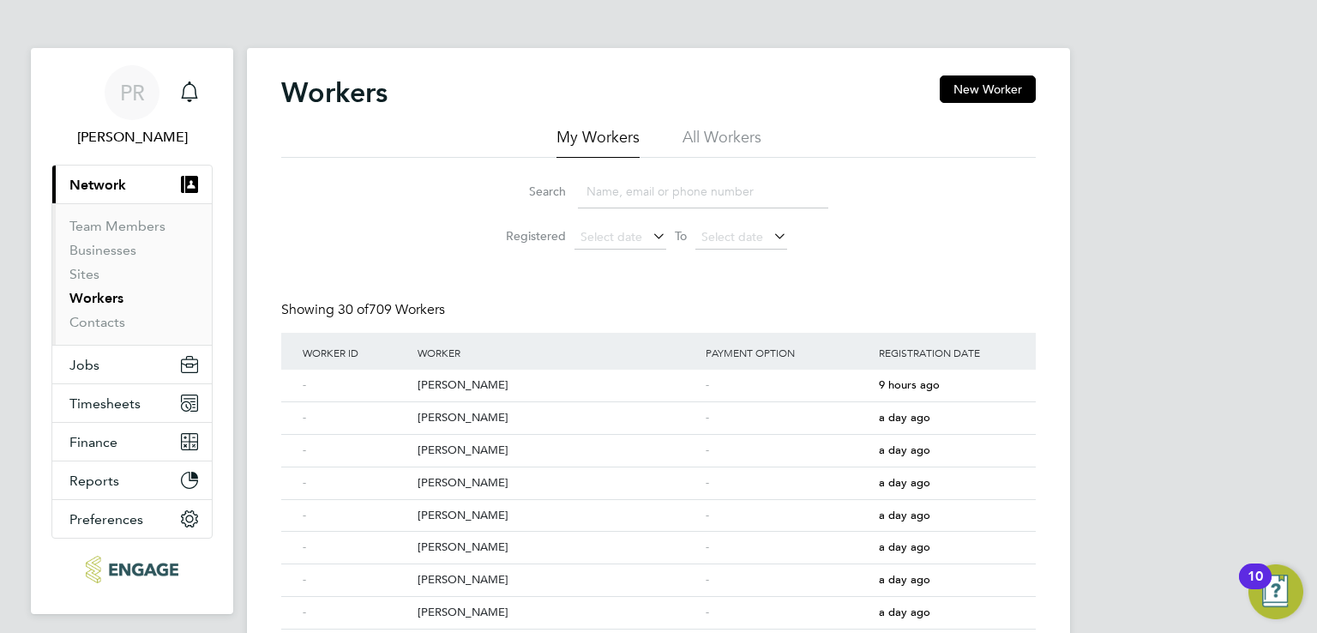
click at [727, 146] on li "All Workers" at bounding box center [722, 142] width 79 height 31
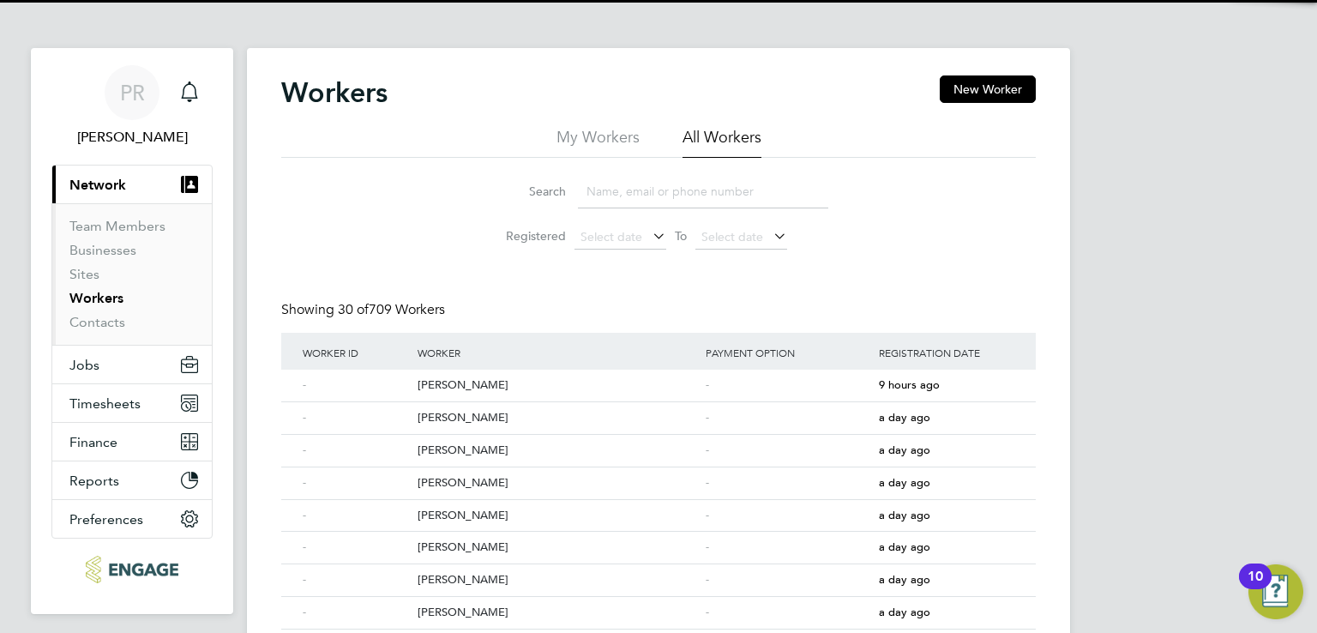
click at [651, 196] on input at bounding box center [703, 191] width 250 height 33
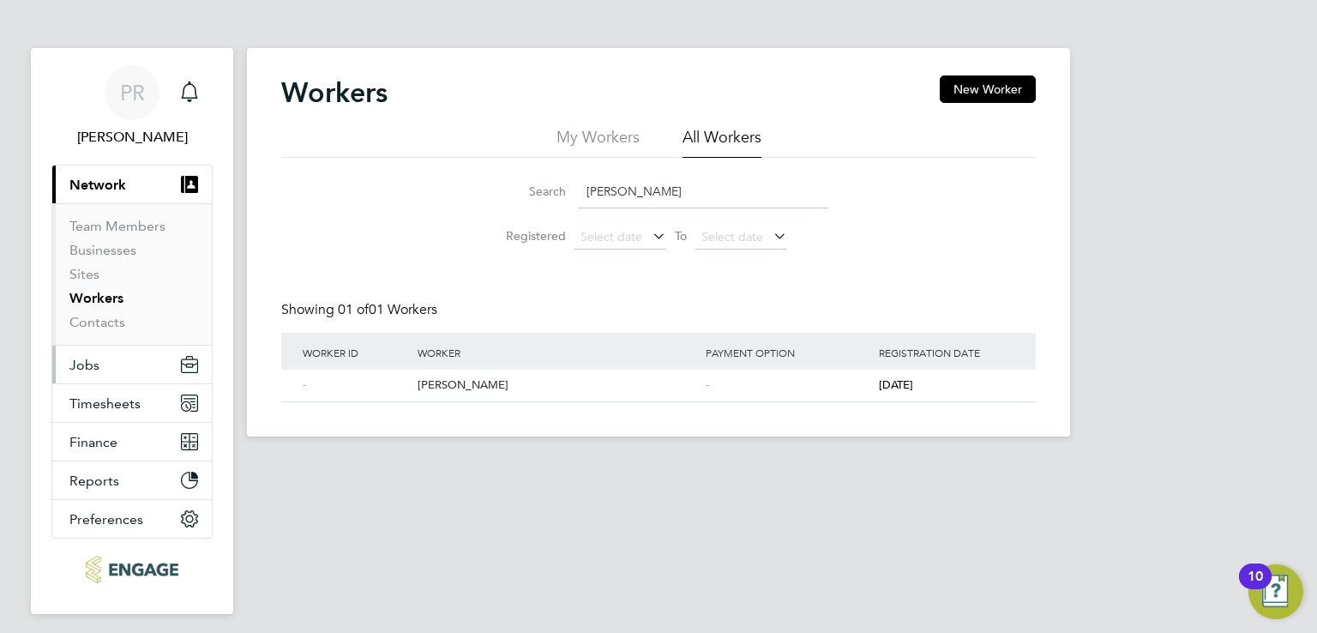
type input "jason"
click at [104, 372] on button "Jobs" at bounding box center [131, 365] width 159 height 38
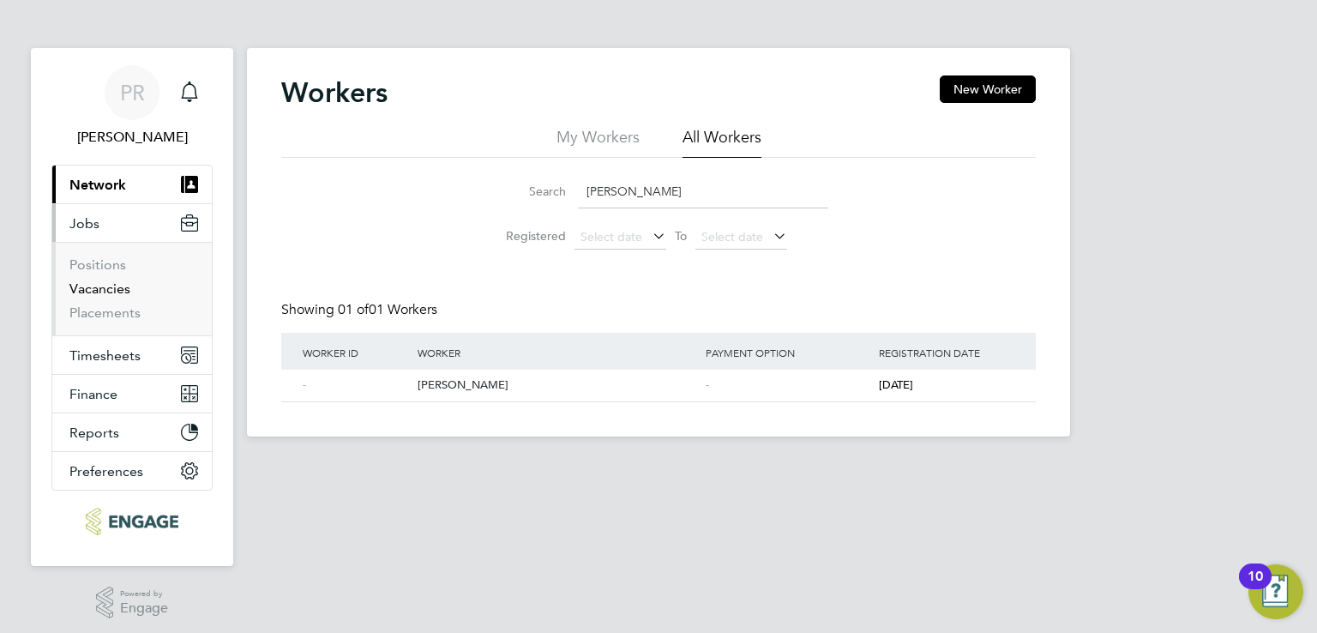
click at [99, 287] on link "Vacancies" at bounding box center [99, 288] width 61 height 16
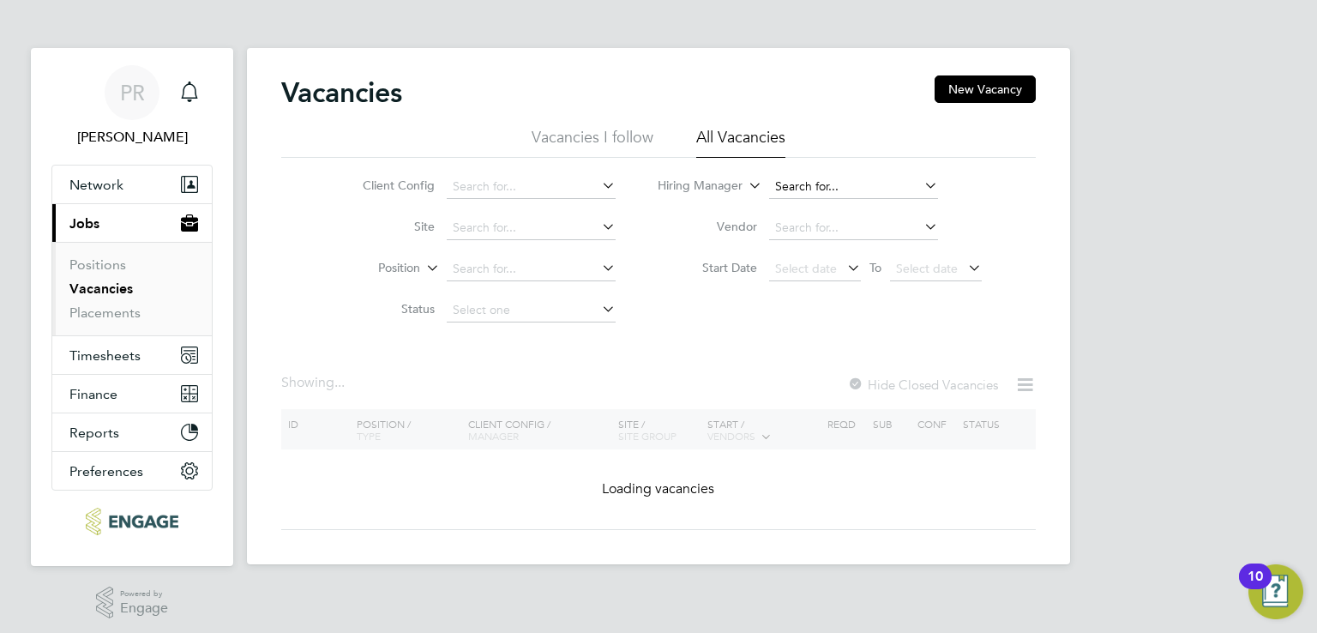
click at [795, 185] on input at bounding box center [853, 187] width 169 height 24
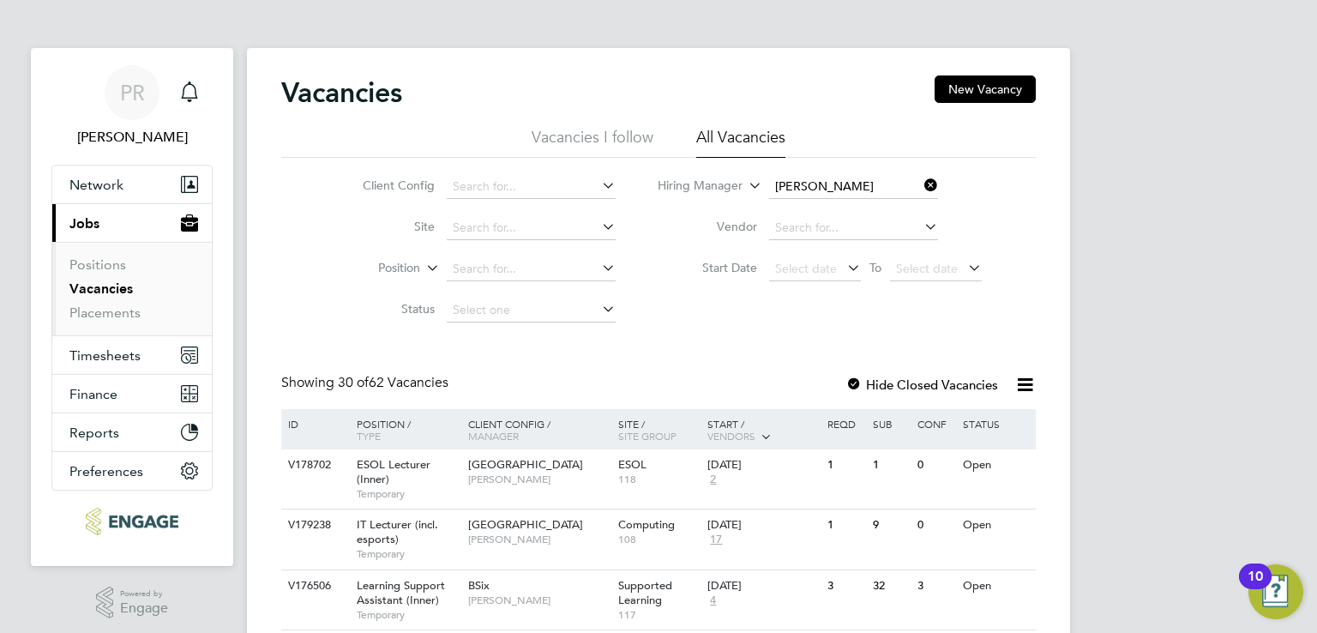
click at [818, 236] on li "Nathan Morris" at bounding box center [874, 232] width 212 height 23
type input "[PERSON_NAME]"
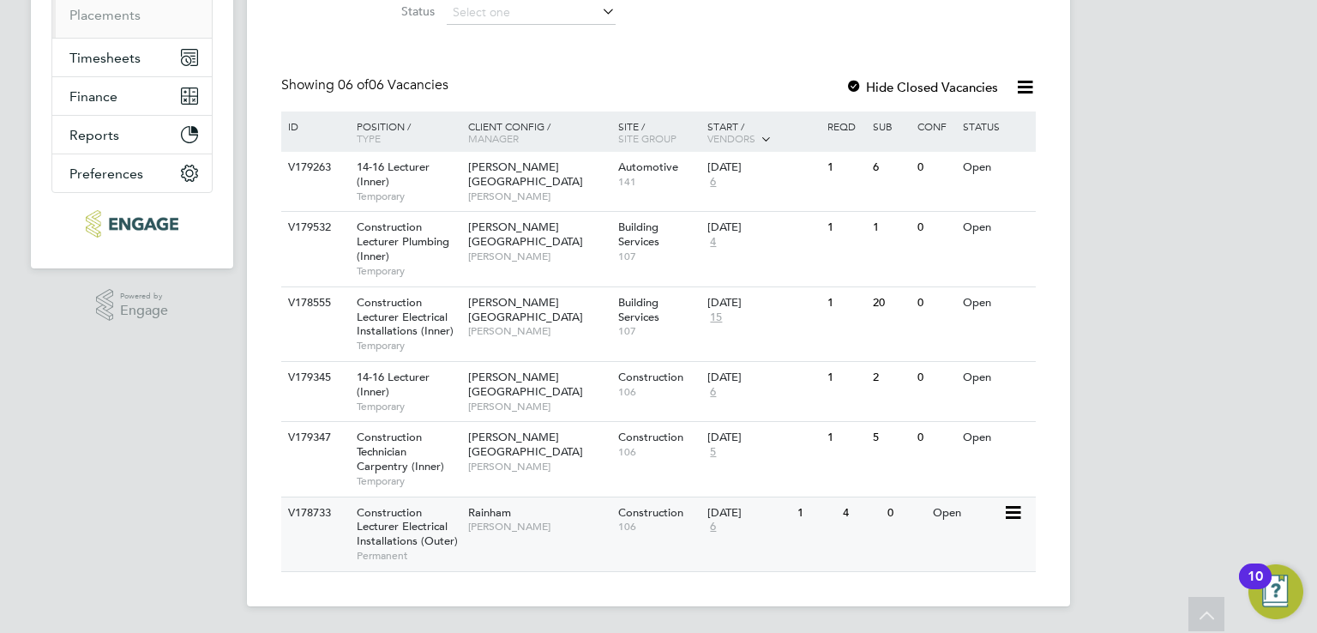
click at [399, 549] on span "Permanent" at bounding box center [408, 556] width 103 height 14
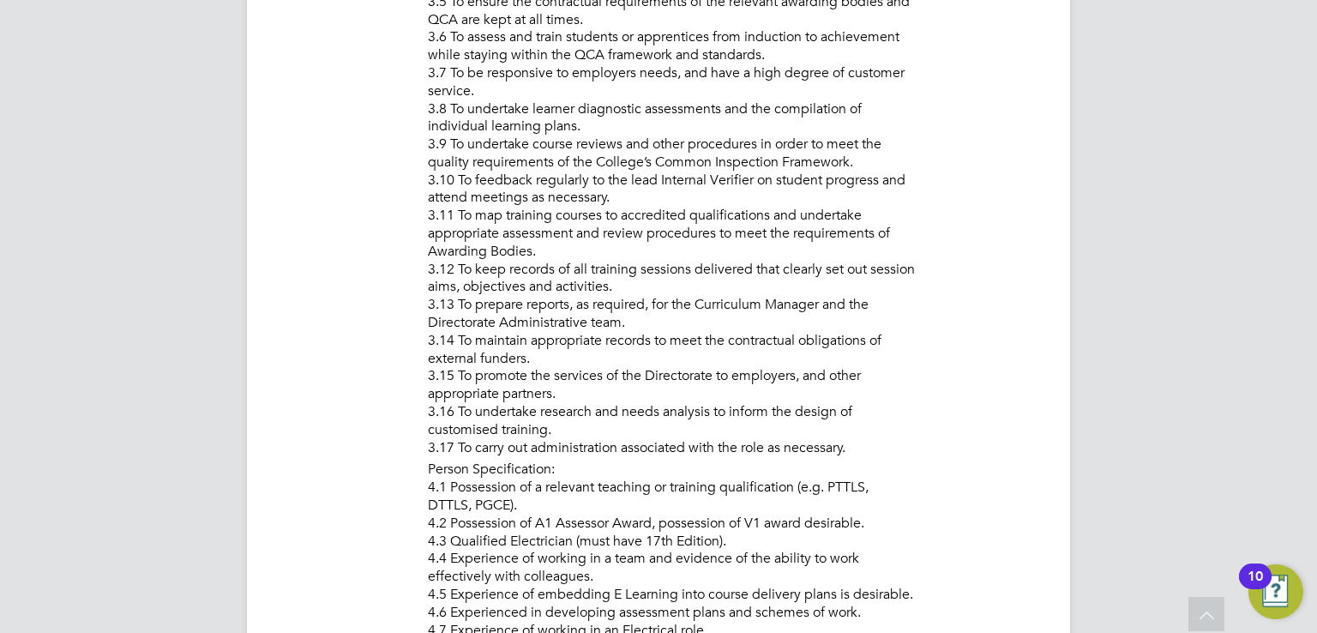
scroll to position [2315, 0]
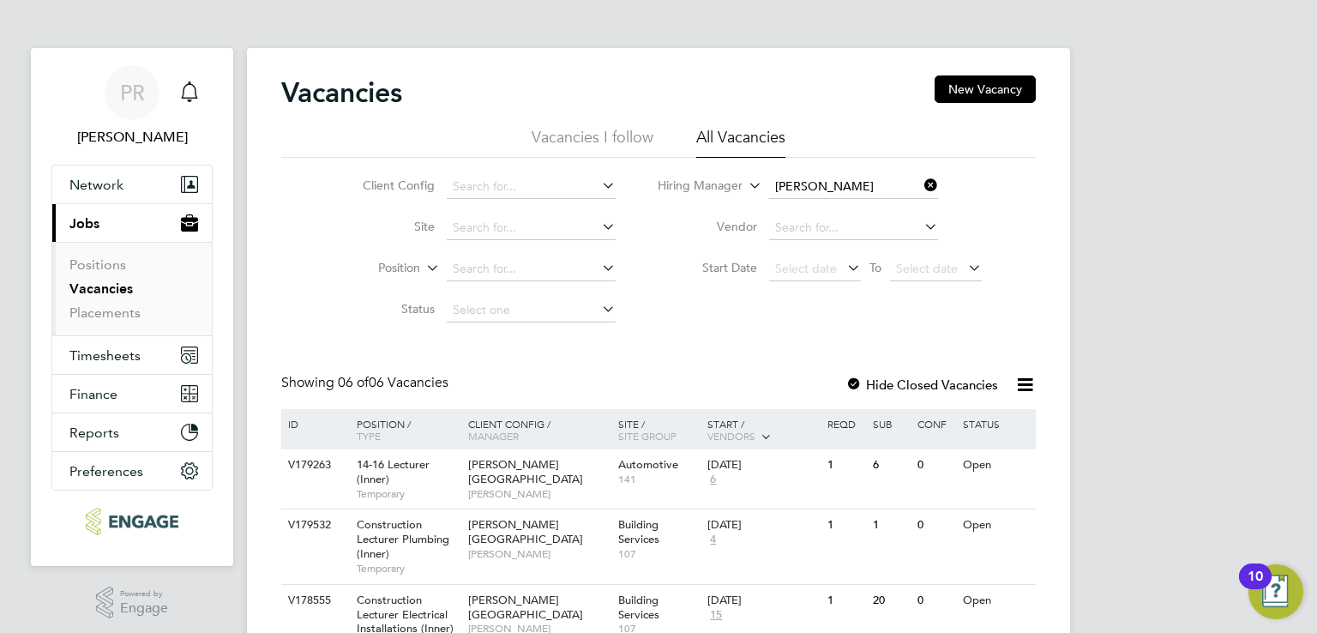
click at [921, 182] on icon at bounding box center [921, 185] width 0 height 24
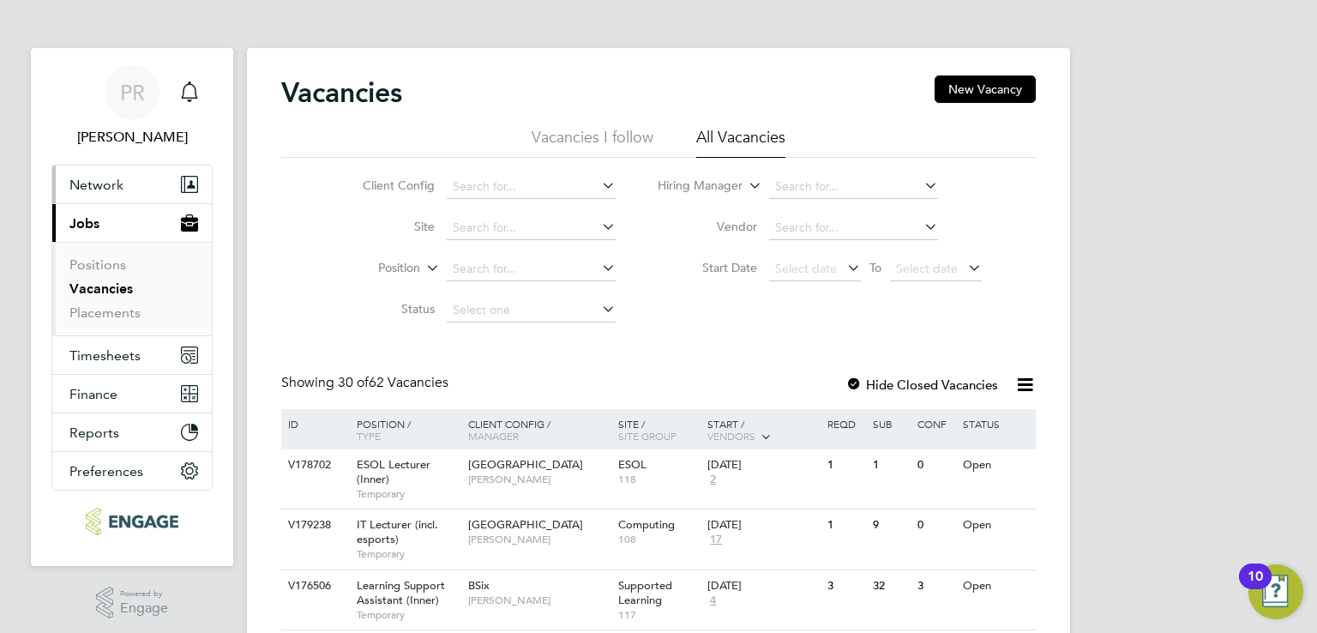
click at [93, 195] on button "Network" at bounding box center [131, 185] width 159 height 38
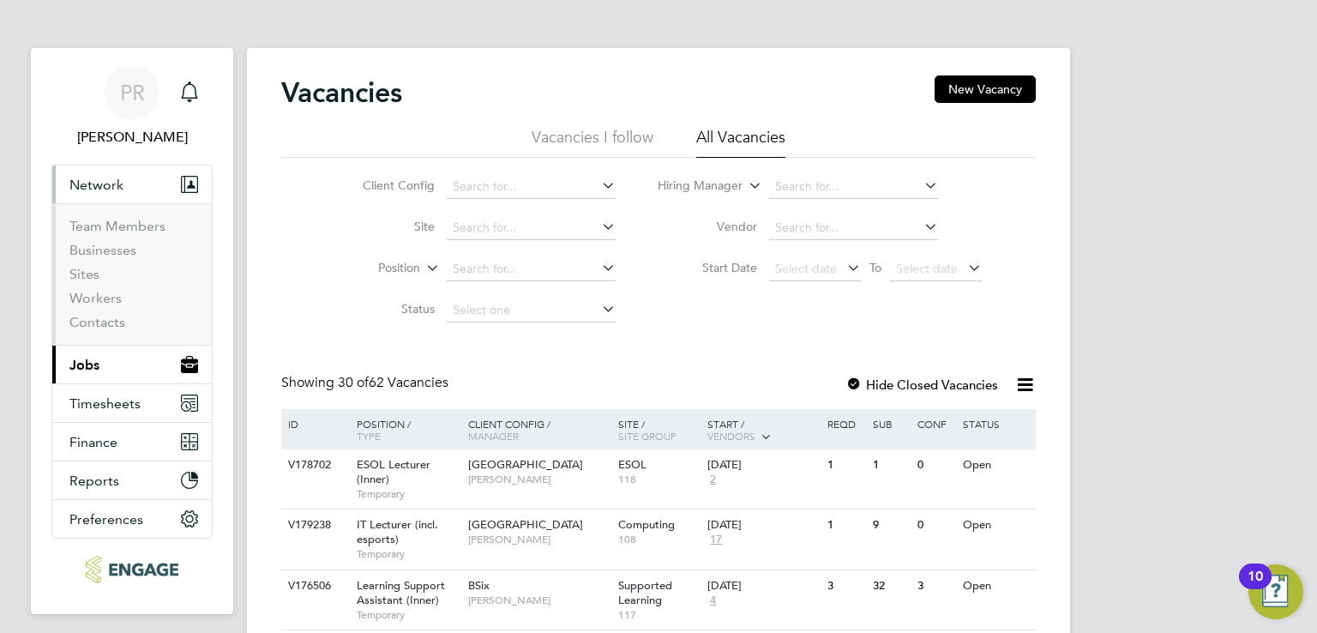
click at [93, 195] on button "Network" at bounding box center [131, 185] width 159 height 38
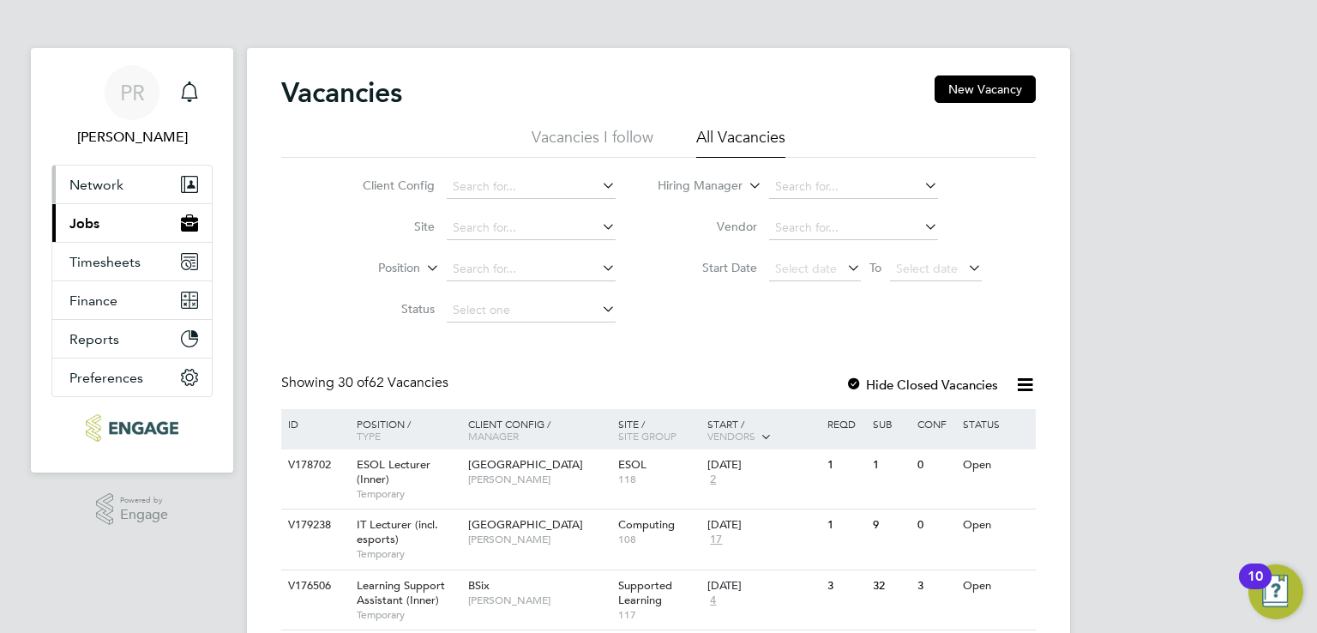
click at [93, 195] on button "Network" at bounding box center [131, 185] width 159 height 38
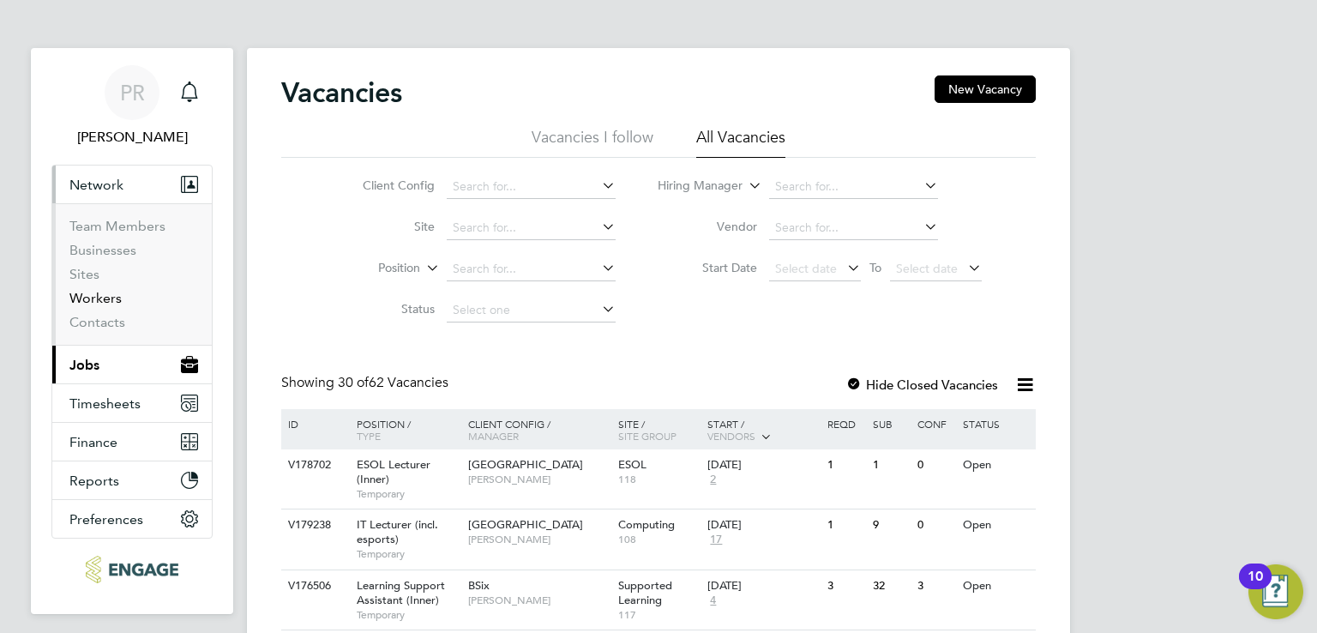
click at [114, 304] on link "Workers" at bounding box center [95, 298] width 52 height 16
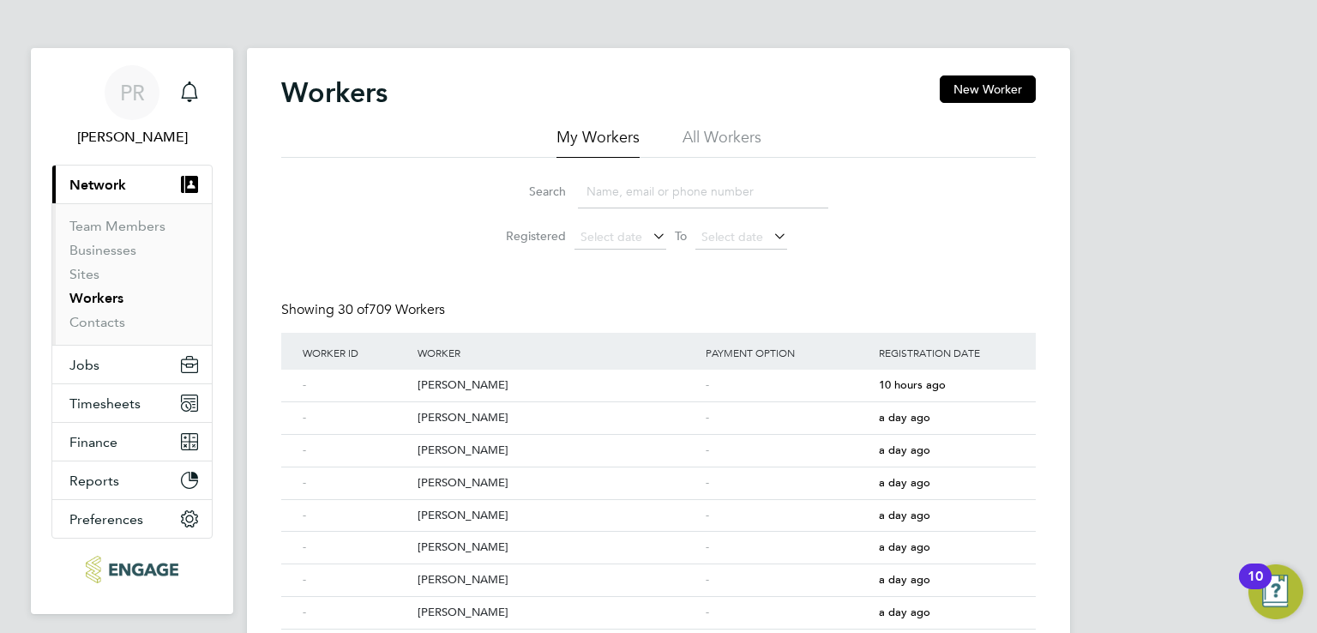
click at [728, 144] on li "All Workers" at bounding box center [722, 142] width 79 height 31
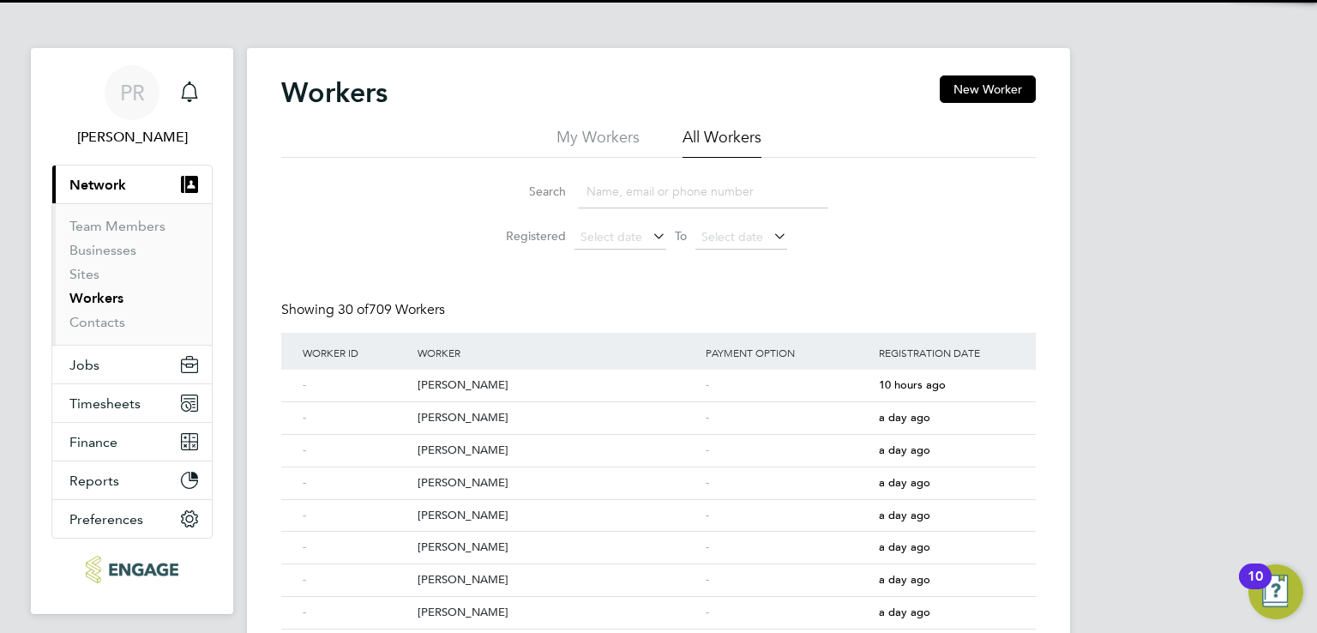
click at [650, 181] on input at bounding box center [703, 191] width 250 height 33
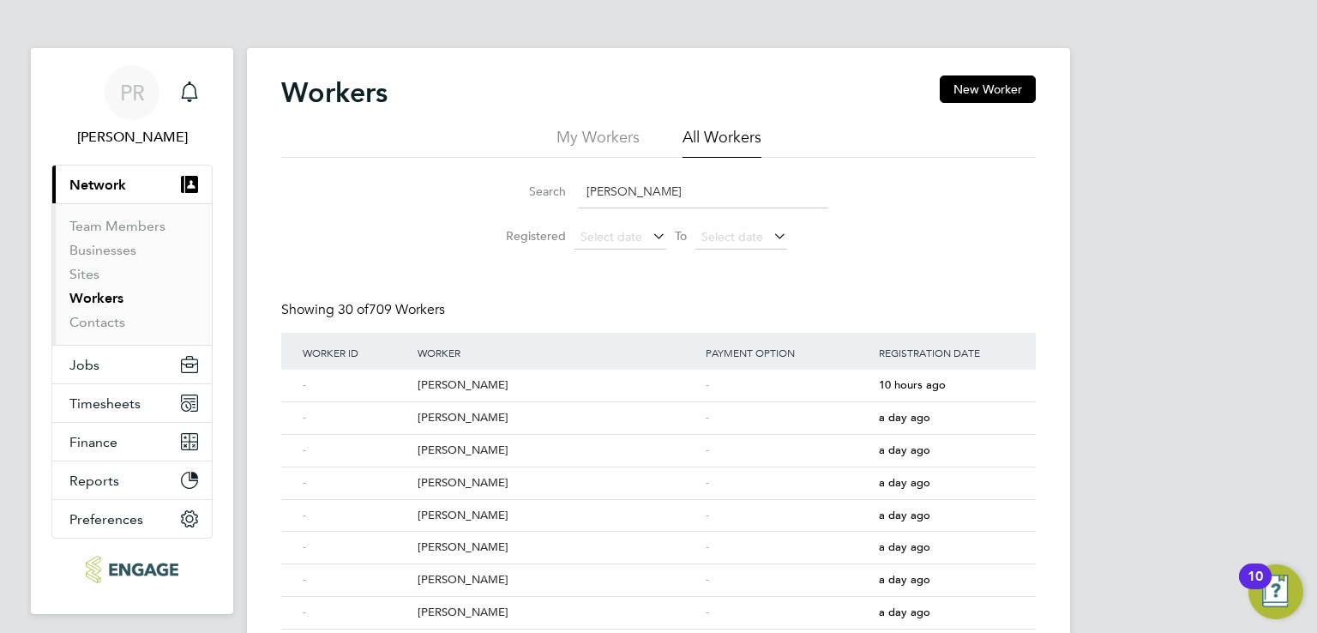
type input "[PERSON_NAME]"
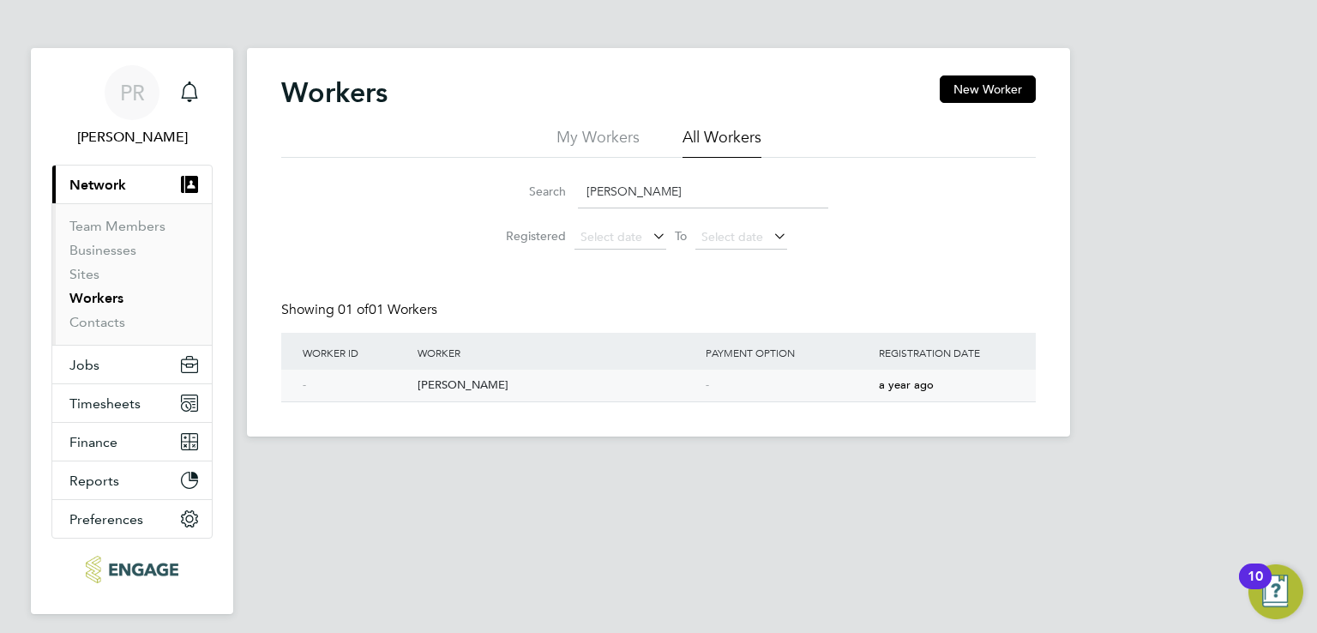
click at [439, 390] on div "[PERSON_NAME]" at bounding box center [557, 386] width 288 height 32
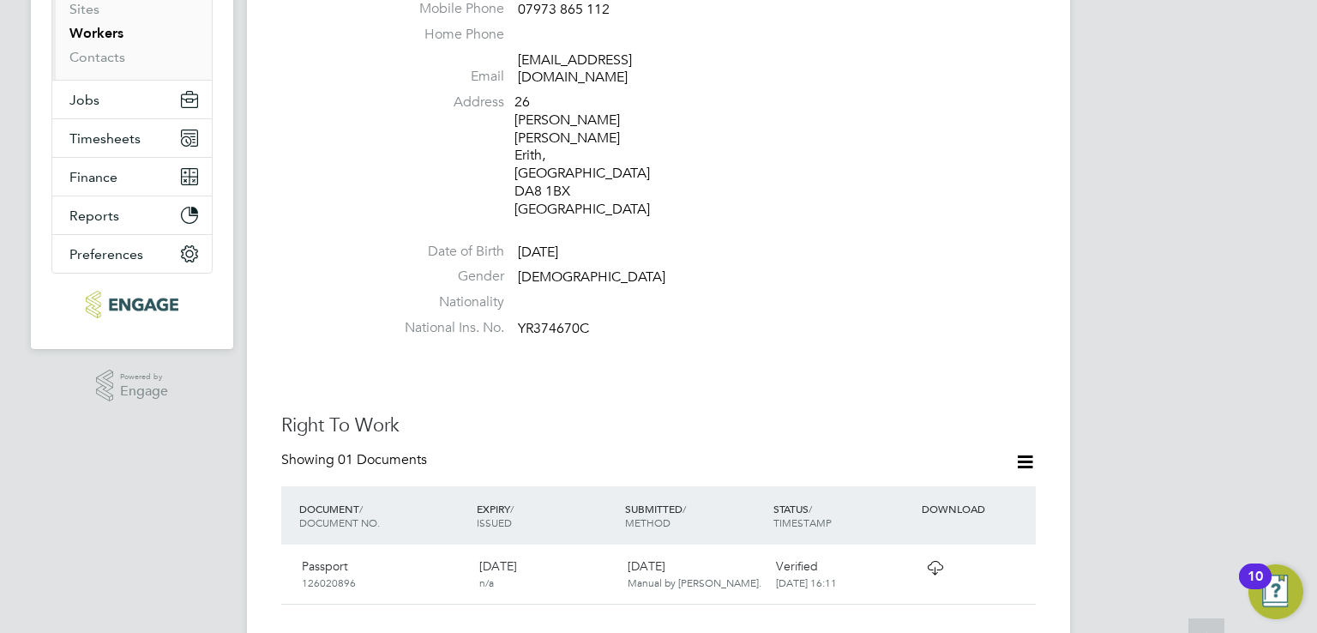
scroll to position [772, 0]
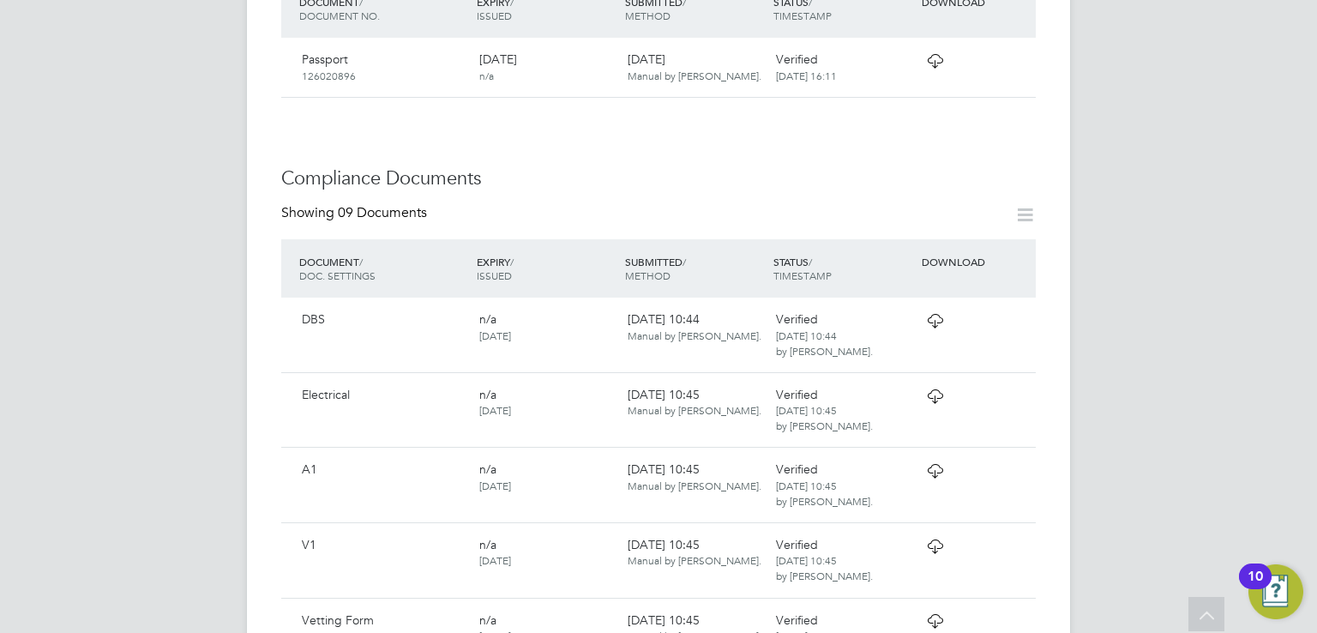
click at [929, 614] on icon at bounding box center [934, 621] width 21 height 14
click at [412, 454] on div "A1" at bounding box center [384, 468] width 178 height 29
click at [934, 539] on icon at bounding box center [934, 546] width 21 height 14
click at [314, 454] on div "A1" at bounding box center [384, 468] width 178 height 29
click at [937, 464] on icon at bounding box center [934, 471] width 21 height 14
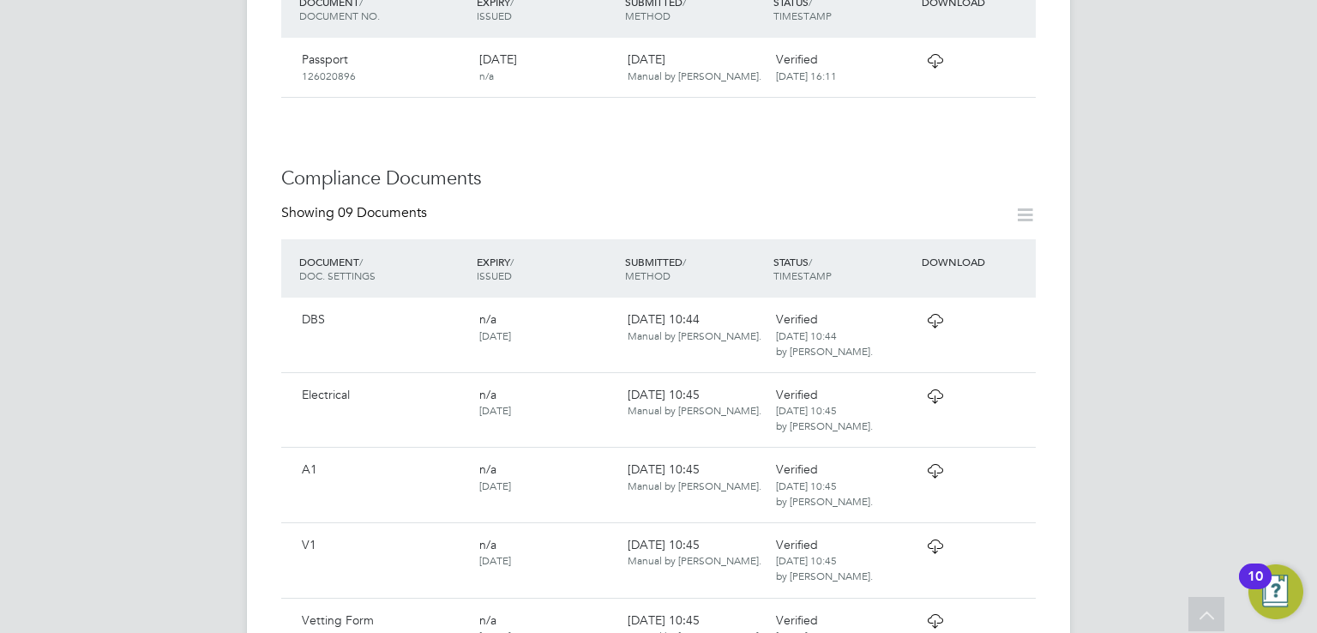
click at [433, 380] on div "Electrical" at bounding box center [384, 394] width 178 height 29
click at [944, 389] on icon at bounding box center [934, 396] width 21 height 14
click at [1316, 308] on div "PR Pallvi Raghvani Notifications Applications: Current page: Network Team Membe…" at bounding box center [658, 305] width 1317 height 2155
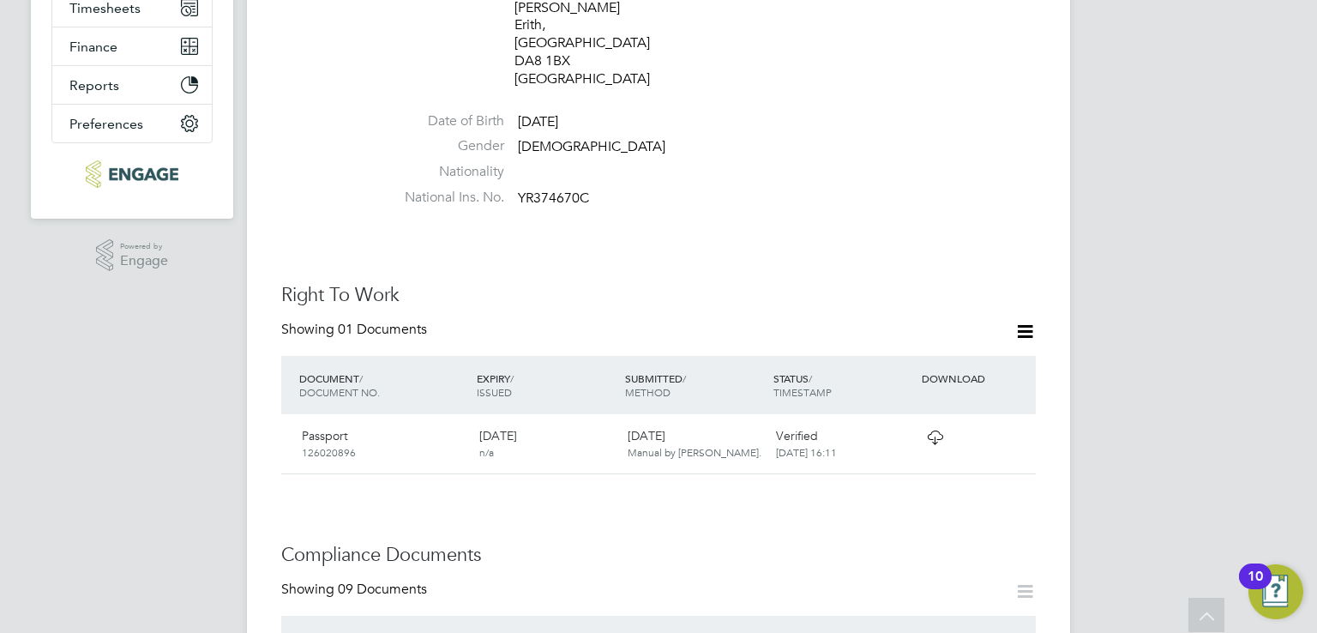
scroll to position [0, 0]
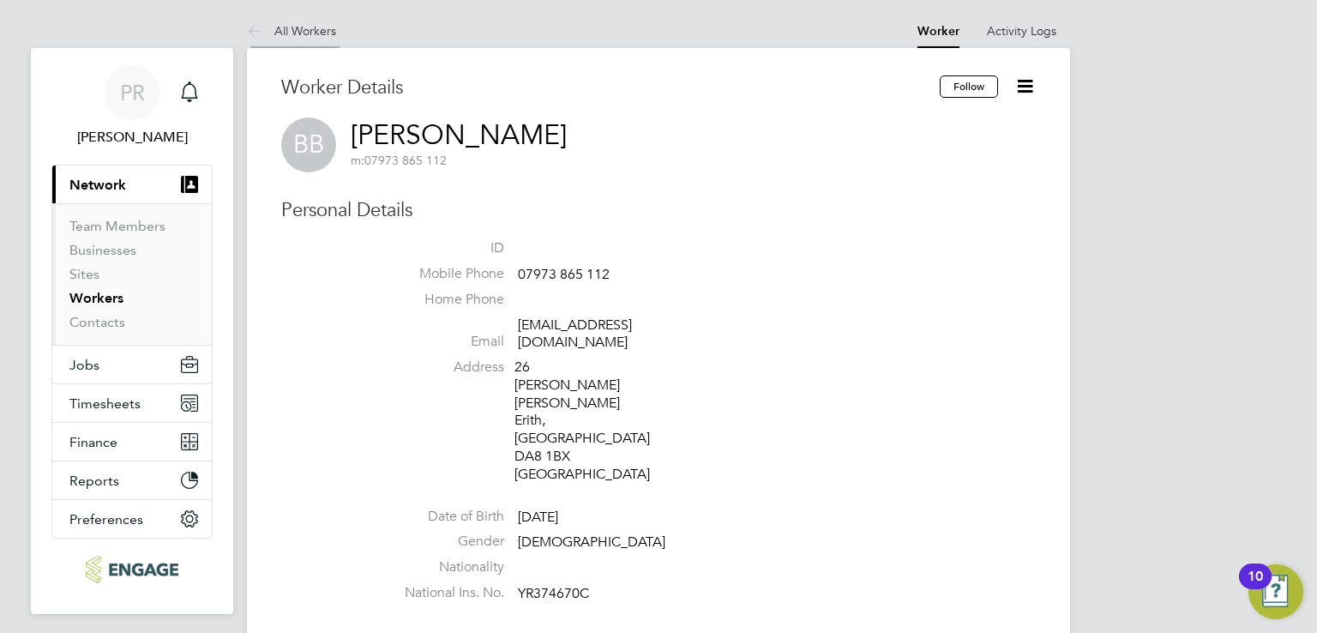
click at [255, 28] on icon at bounding box center [257, 31] width 21 height 21
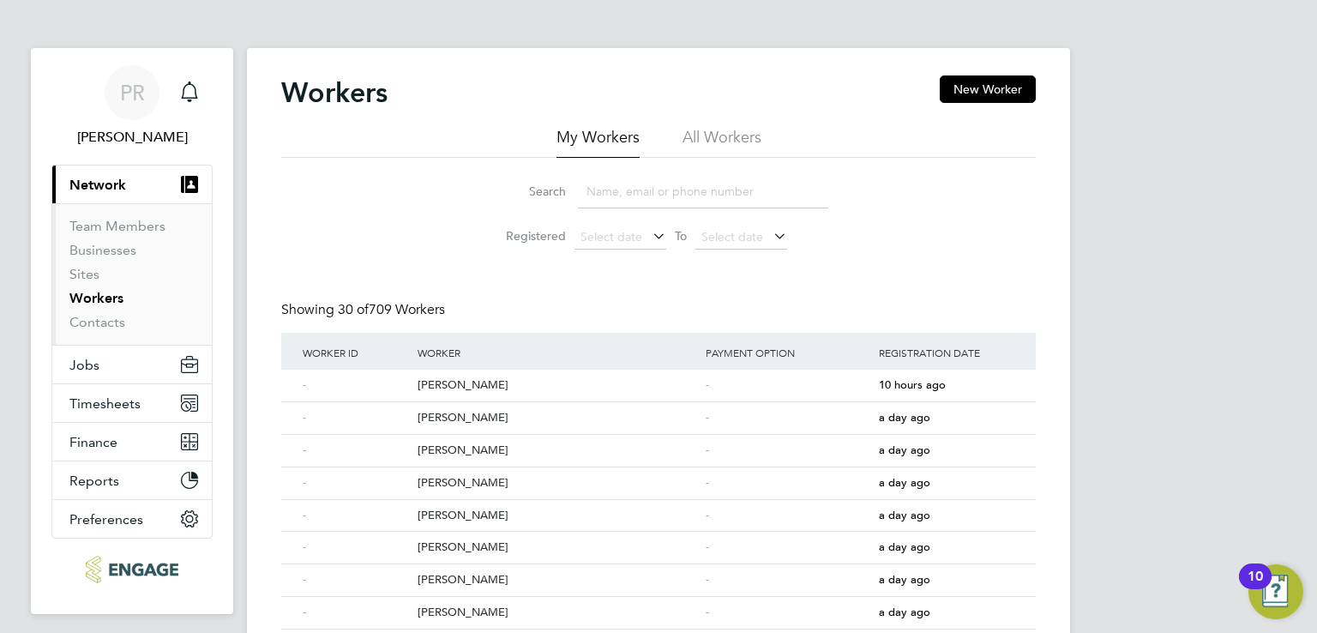
click at [739, 133] on li "All Workers" at bounding box center [722, 142] width 79 height 31
click at [703, 187] on input at bounding box center [703, 191] width 250 height 33
type input "abul hussain"
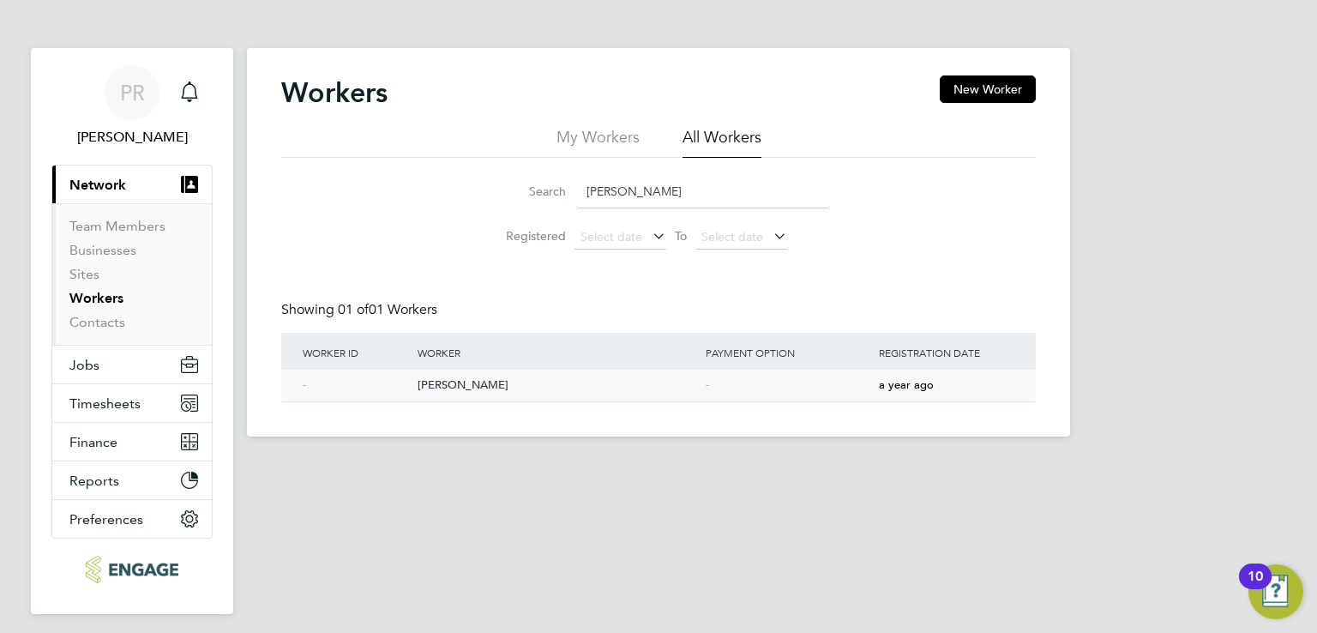
click at [467, 379] on div "[PERSON_NAME]" at bounding box center [557, 386] width 288 height 32
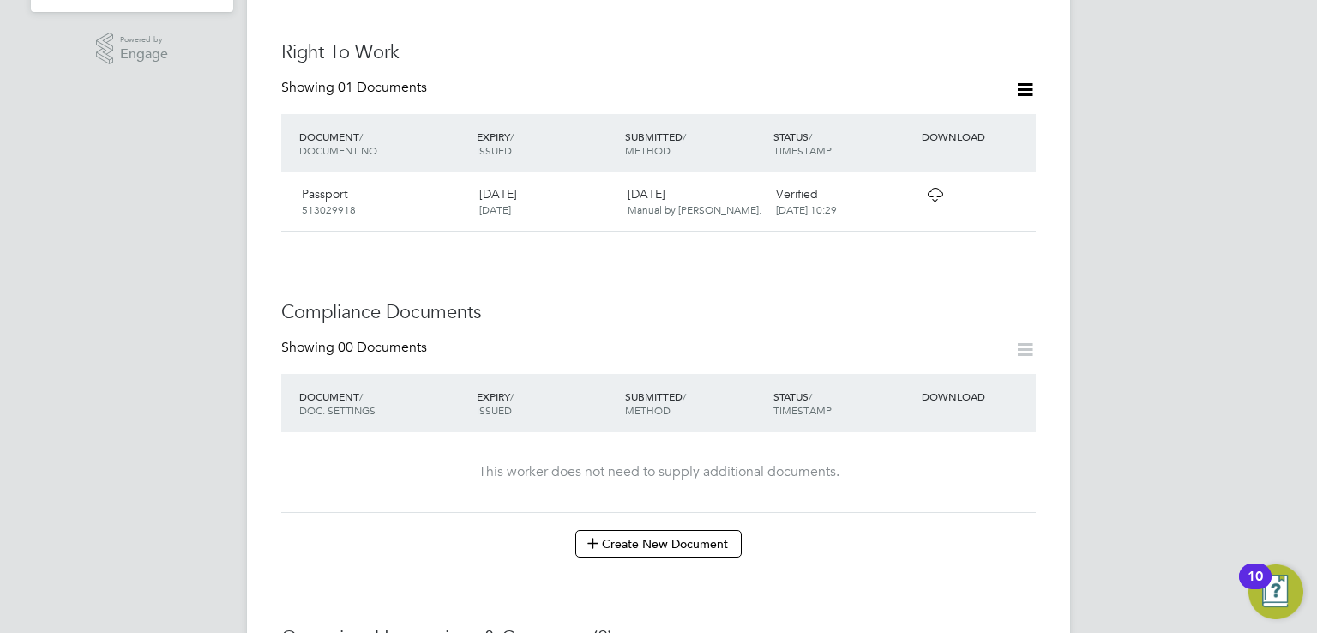
scroll to position [617, 0]
